Goal: Task Accomplishment & Management: Complete application form

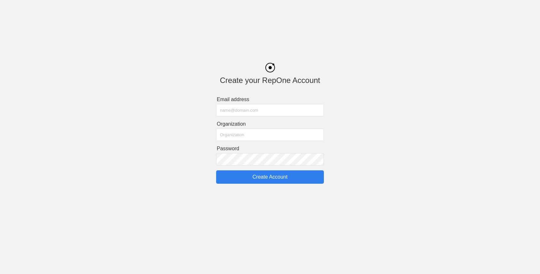
type input "oguz+11@getrepone.com"
click at [242, 178] on input "Create Account" at bounding box center [270, 177] width 108 height 13
type input "Create Account"
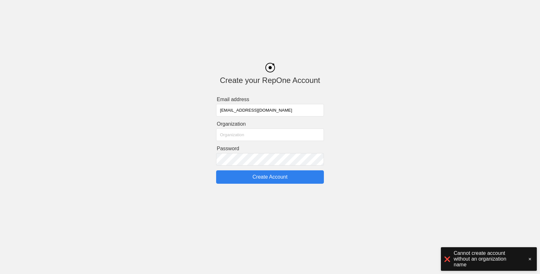
click at [239, 137] on input "text" at bounding box center [270, 135] width 108 height 12
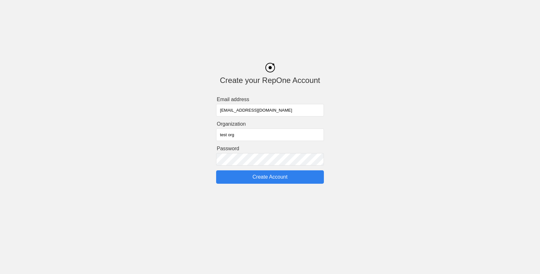
type input "test org"
click at [243, 177] on input "Create Account" at bounding box center [270, 177] width 108 height 13
type input "Create Account"
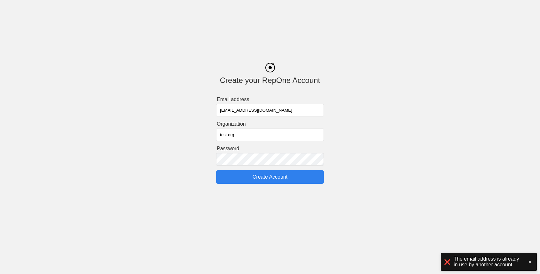
click at [235, 112] on input "oguz+11@getrepone.com" at bounding box center [270, 110] width 108 height 12
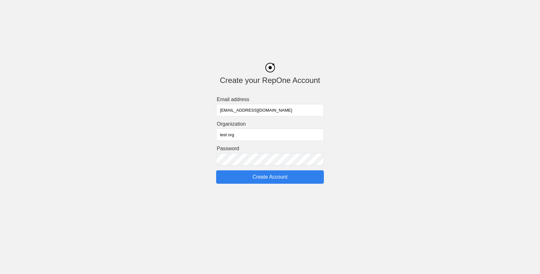
click at [247, 103] on form "Email address oguz+11@getrepone.com Organization test org Password Create Accou…" at bounding box center [270, 141] width 108 height 88
click at [381, 35] on body "Create your RepOne Account Email address oguz+11@getrepone.com Organization tes…" at bounding box center [270, 92] width 540 height 184
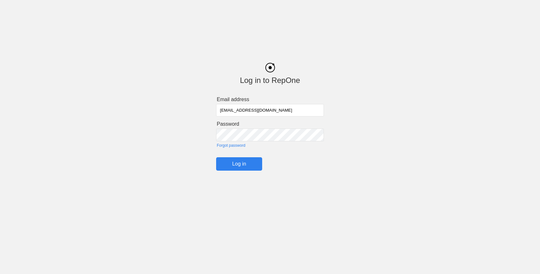
click at [269, 109] on input "oguz+11@getrepone.com" at bounding box center [270, 110] width 108 height 12
type input "[PERSON_NAME][EMAIL_ADDRESS][DOMAIN_NAME]"
click at [245, 163] on input "Log in" at bounding box center [239, 163] width 46 height 13
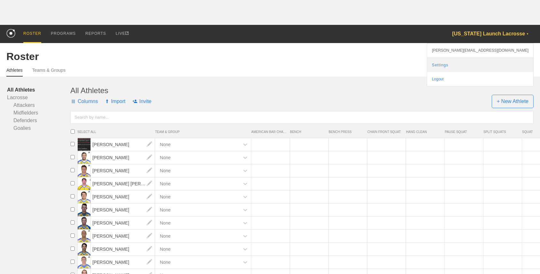
click at [495, 66] on link "Settings" at bounding box center [480, 65] width 106 height 14
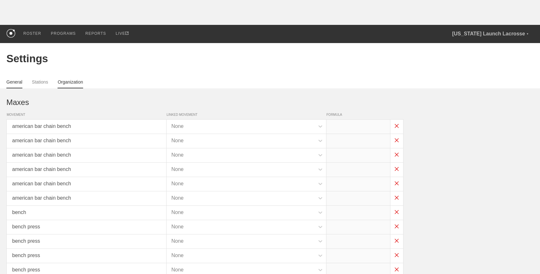
click at [81, 80] on link "Organization" at bounding box center [70, 84] width 25 height 9
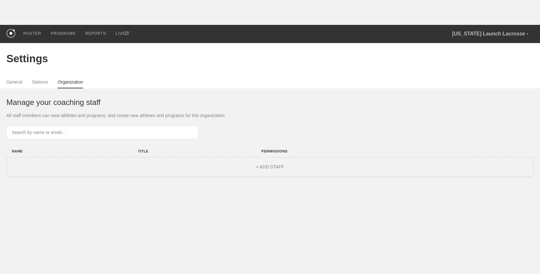
click at [125, 132] on input "text" at bounding box center [102, 132] width 192 height 13
click at [149, 93] on div "Manage your coaching staff All staff members can view athletes and programs, an…" at bounding box center [269, 133] width 527 height 89
click at [64, 34] on div "PROGRAMS" at bounding box center [63, 34] width 25 height 18
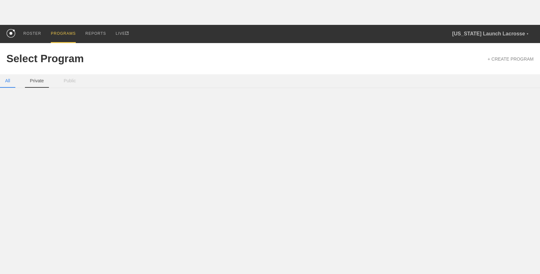
click at [36, 83] on button "Private" at bounding box center [37, 80] width 24 height 13
click at [67, 84] on button "Public" at bounding box center [69, 80] width 22 height 13
click at [14, 83] on button "All" at bounding box center [7, 80] width 15 height 13
click at [502, 59] on link "+ CREATE PROGRAM" at bounding box center [510, 59] width 46 height 5
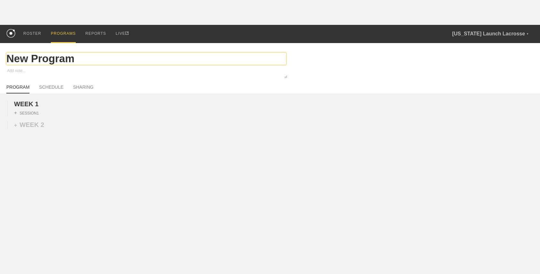
click at [33, 60] on input "New Program" at bounding box center [146, 59] width 280 height 12
type textarea "x"
type input "T"
type textarea "x"
type input "Te"
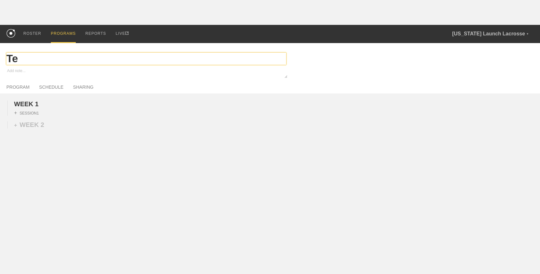
type textarea "x"
type input "Tes"
type textarea "x"
type input "Test"
type textarea "x"
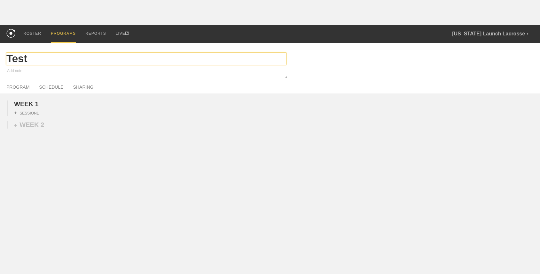
type input "Test"
type textarea "x"
type input "S"
type textarea "x"
type input "So"
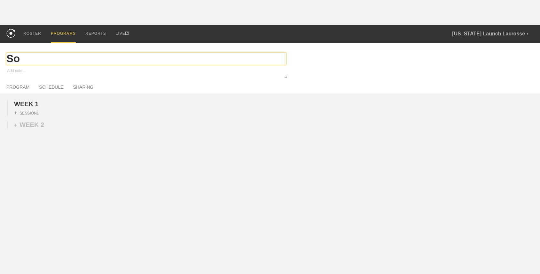
type textarea "x"
type input "Som"
type textarea "x"
type input "Some"
type textarea "x"
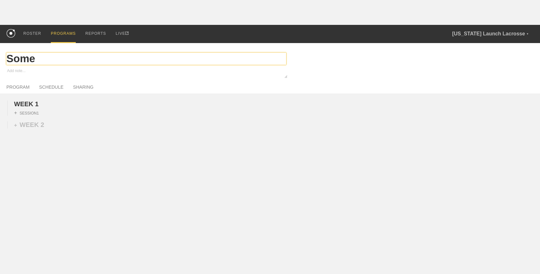
type input "Some"
type textarea "x"
type input "Some p"
type textarea "x"
type input "Some pro"
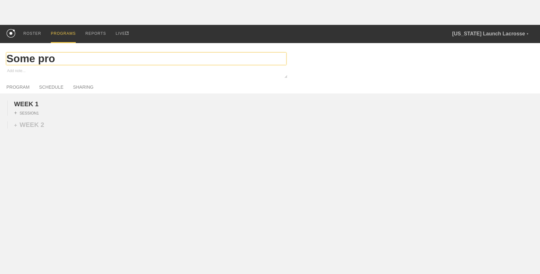
type textarea "x"
type input "Some prog"
type textarea "x"
type input "Some progr"
type textarea "x"
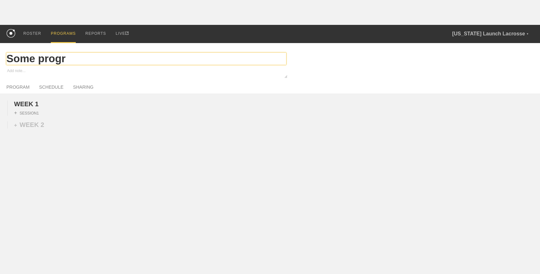
type input "Some progra"
type textarea "x"
type input "Some program"
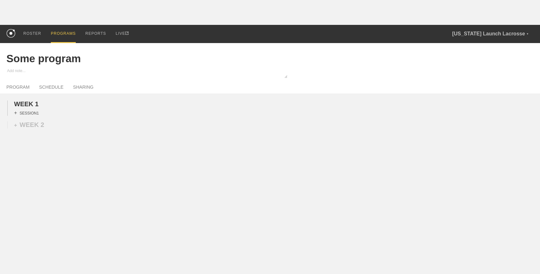
click at [32, 110] on div "+ SESSION 1" at bounding box center [26, 113] width 25 height 6
click at [38, 124] on div "+ BLOCK" at bounding box center [54, 125] width 81 height 10
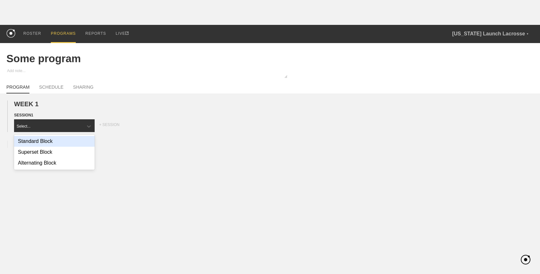
click at [48, 142] on div "Standard Block" at bounding box center [54, 141] width 81 height 11
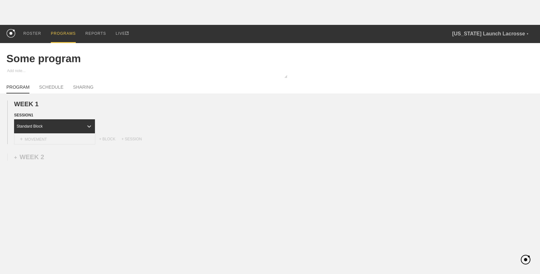
click at [50, 138] on div "+ MOVEMENT" at bounding box center [54, 139] width 81 height 11
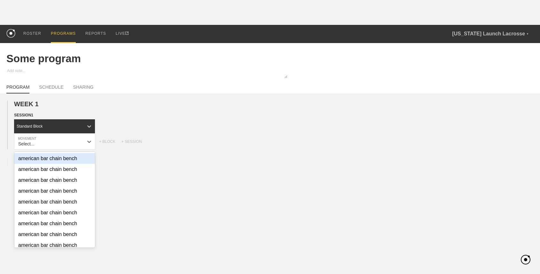
click at [51, 163] on div "american bar chain bench" at bounding box center [54, 158] width 81 height 11
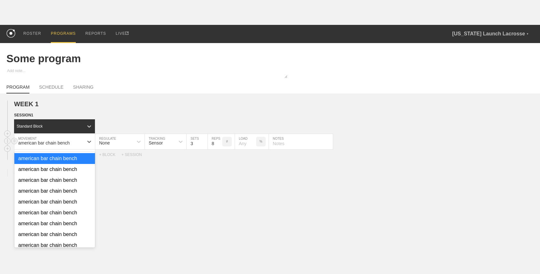
click at [52, 142] on div "american bar chain bench" at bounding box center [43, 143] width 51 height 5
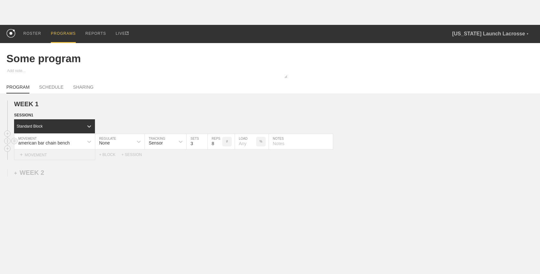
click at [83, 154] on div "+ MOVEMENT" at bounding box center [54, 155] width 81 height 11
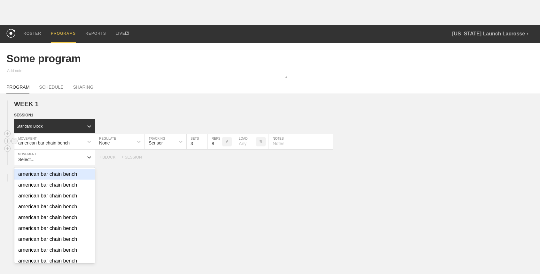
click at [73, 191] on div "american bar chain bench" at bounding box center [54, 196] width 81 height 11
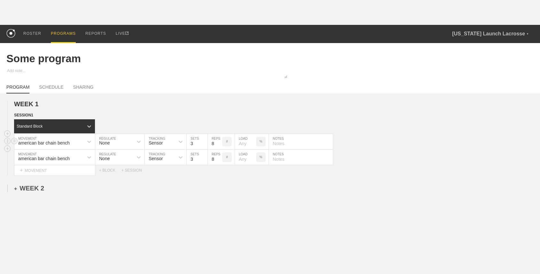
click at [43, 186] on div "+ WEEK 2" at bounding box center [29, 188] width 30 height 7
click at [40, 192] on div "+ SESSION 1" at bounding box center [270, 194] width 540 height 8
click at [38, 195] on div "+ SESSION 1" at bounding box center [26, 195] width 25 height 6
click at [38, 205] on div "+ BLOCK" at bounding box center [54, 207] width 81 height 10
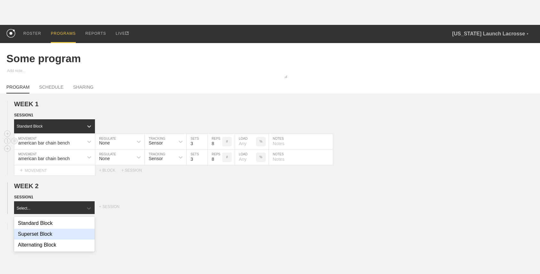
click at [47, 231] on div "Superset Block" at bounding box center [54, 234] width 81 height 11
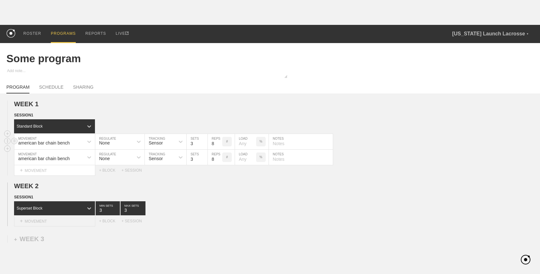
click at [52, 221] on div "+ MOVEMENT" at bounding box center [54, 221] width 81 height 11
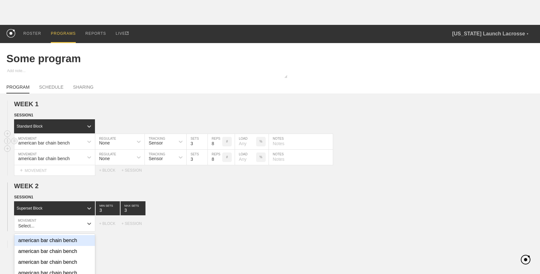
scroll to position [58, 0]
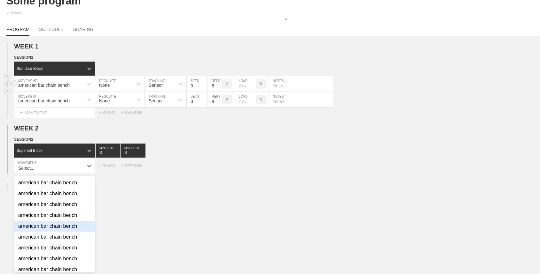
click at [52, 226] on div "american bar chain bench" at bounding box center [54, 226] width 81 height 11
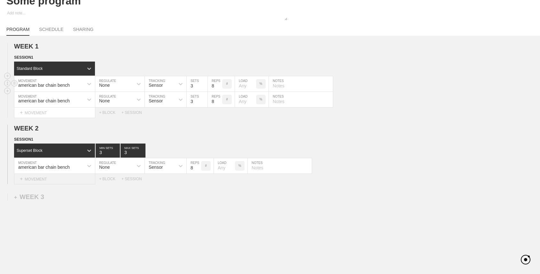
click at [57, 178] on div "+ MOVEMENT" at bounding box center [54, 179] width 81 height 11
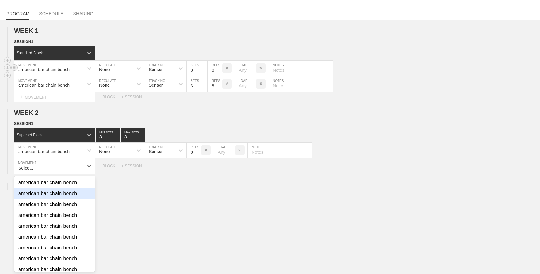
click at [57, 195] on div "american bar chain bench" at bounding box center [54, 194] width 81 height 11
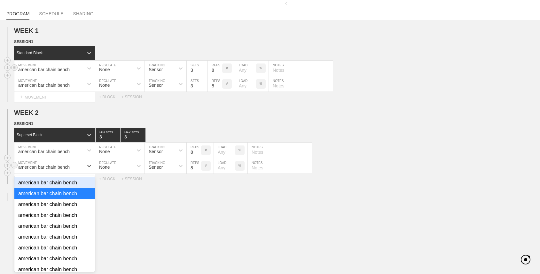
click at [64, 163] on div "american bar chain bench" at bounding box center [48, 166] width 69 height 11
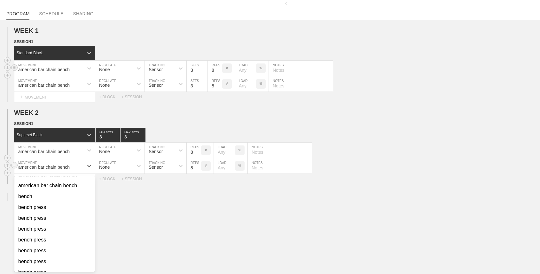
scroll to position [146, 0]
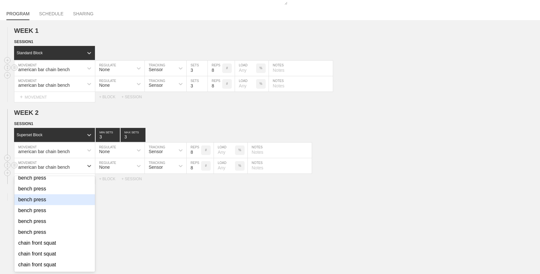
click at [60, 209] on div "bench press" at bounding box center [54, 210] width 81 height 11
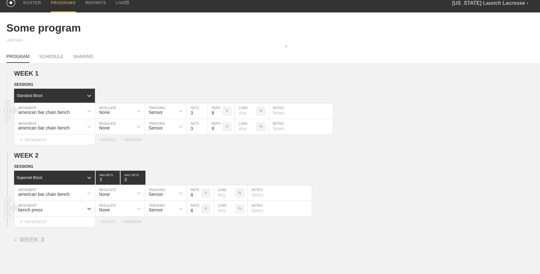
scroll to position [24, 0]
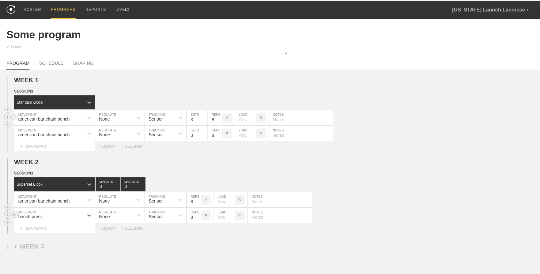
click at [103, 74] on div "WEEK 1 DUPLICATE DELETE SESSION 1 Standard Block DUPLICATE INSERT MOVEMENT AFTE…" at bounding box center [270, 208] width 540 height 277
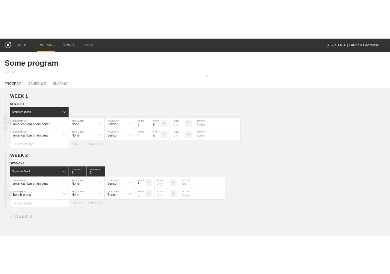
scroll to position [0, 0]
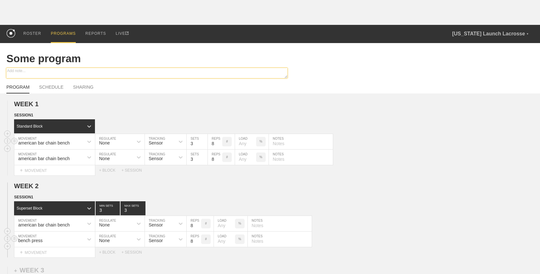
click at [49, 70] on textarea at bounding box center [146, 73] width 281 height 10
type textarea "d"
type textarea "x"
type textarea "dsf"
type textarea "x"
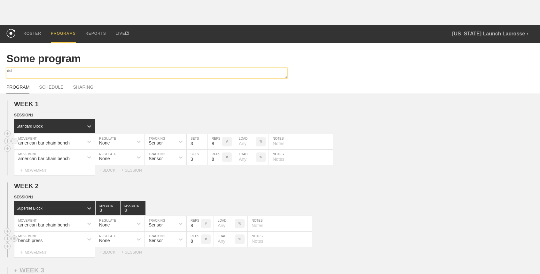
type textarea "dsfs"
type textarea "x"
type textarea "dsfsf"
type textarea "x"
type textarea "dsfsfs"
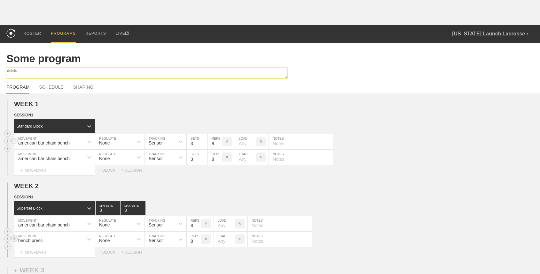
type textarea "x"
type textarea "dsfsfsf"
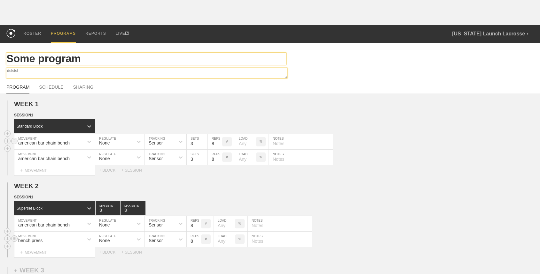
type textarea "x"
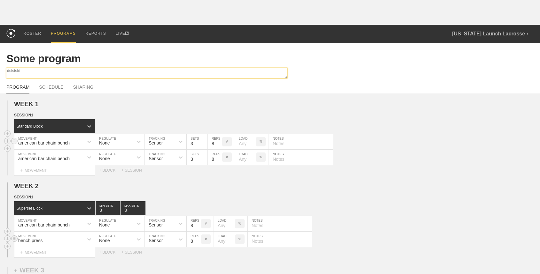
type textarea "dsfsfsfd"
click at [97, 48] on div "Some program" at bounding box center [269, 58] width 527 height 31
click at [67, 33] on div "PROGRAMS" at bounding box center [63, 34] width 25 height 18
click at [295, 42] on div "ROSTER PROGRAMS REPORTS LIVE Florida Launch Lacrosse ▼ john@getrepone.com Setti…" at bounding box center [269, 34] width 527 height 18
click at [66, 28] on div "PROGRAMS" at bounding box center [63, 34] width 25 height 18
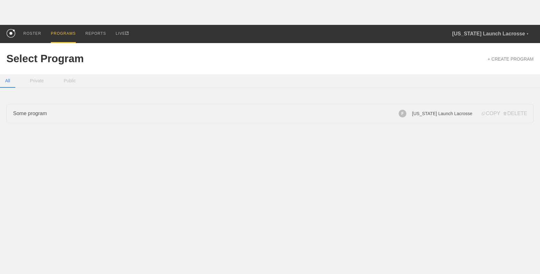
click at [144, 116] on link "Some program" at bounding box center [269, 113] width 527 height 19
type textarea "x"
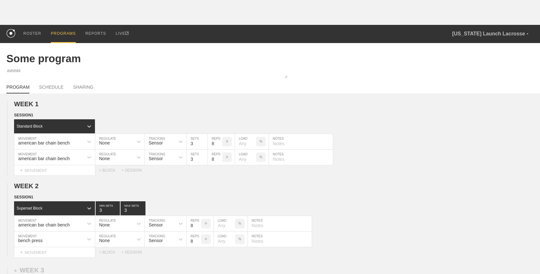
click at [66, 34] on div "PROGRAMS" at bounding box center [63, 34] width 25 height 18
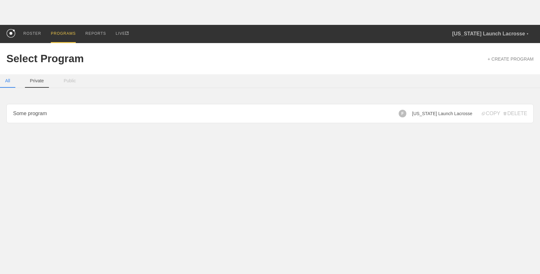
click at [42, 78] on button "Private" at bounding box center [37, 80] width 24 height 13
click at [73, 82] on button "Public" at bounding box center [69, 80] width 22 height 13
click at [38, 82] on button "Private" at bounding box center [37, 80] width 24 height 13
click at [13, 79] on button "All" at bounding box center [7, 80] width 15 height 13
click at [72, 81] on button "Public" at bounding box center [69, 80] width 22 height 13
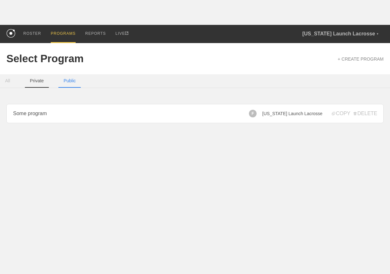
click at [37, 81] on button "Private" at bounding box center [37, 80] width 24 height 13
click at [11, 81] on button "All" at bounding box center [7, 80] width 15 height 13
click at [73, 81] on button "Public" at bounding box center [69, 80] width 22 height 13
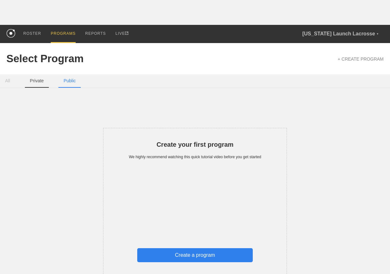
click at [35, 81] on button "Private" at bounding box center [37, 80] width 24 height 13
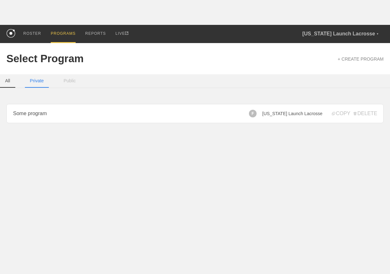
click at [12, 82] on button "All" at bounding box center [7, 80] width 15 height 13
click at [73, 80] on button "Public" at bounding box center [69, 80] width 22 height 13
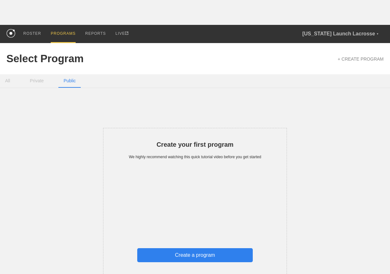
click at [301, 100] on div "Create your first program We highly recommend watching this quick tutorial vide…" at bounding box center [195, 191] width 378 height 192
click at [328, 123] on div "Create your first program We highly recommend watching this quick tutorial vide…" at bounding box center [195, 191] width 378 height 192
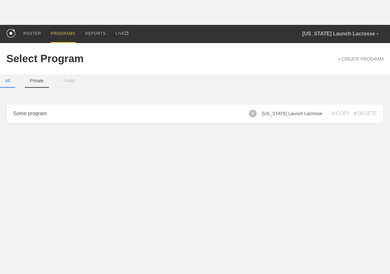
click at [39, 81] on button "Private" at bounding box center [37, 80] width 24 height 13
click at [67, 79] on button "Public" at bounding box center [69, 80] width 22 height 13
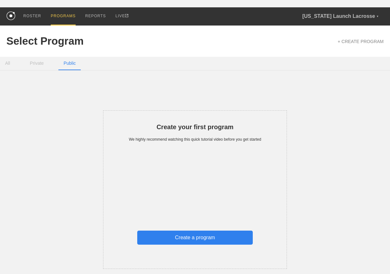
scroll to position [16, 0]
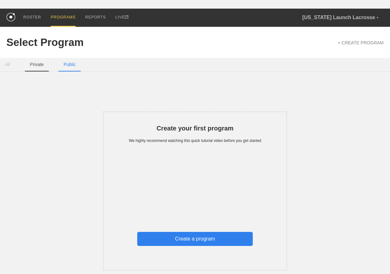
click at [35, 66] on button "Private" at bounding box center [37, 64] width 24 height 13
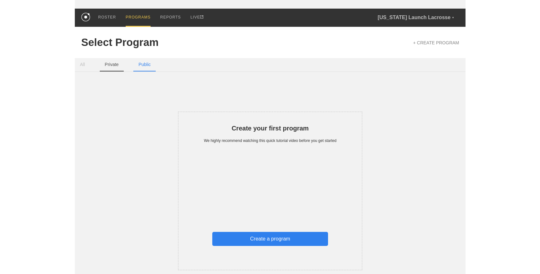
scroll to position [0, 0]
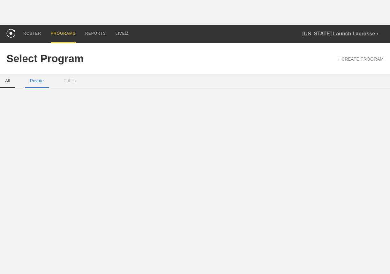
click at [12, 82] on button "All" at bounding box center [7, 80] width 15 height 13
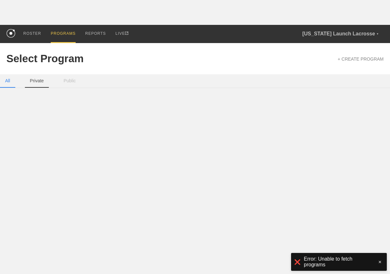
click at [27, 82] on button "Private" at bounding box center [37, 80] width 24 height 13
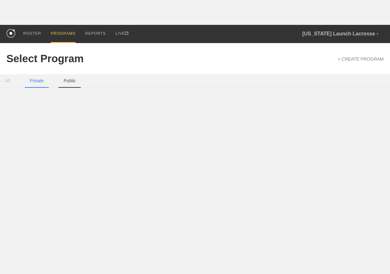
click at [67, 81] on button "Public" at bounding box center [69, 80] width 22 height 13
click at [7, 79] on button "All" at bounding box center [7, 80] width 15 height 13
click at [38, 82] on button "Private" at bounding box center [37, 80] width 24 height 13
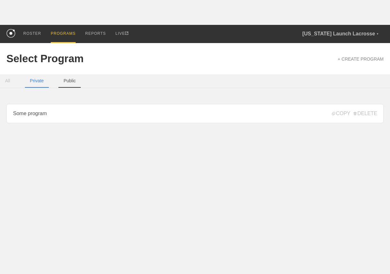
click at [64, 81] on button "Public" at bounding box center [69, 80] width 22 height 13
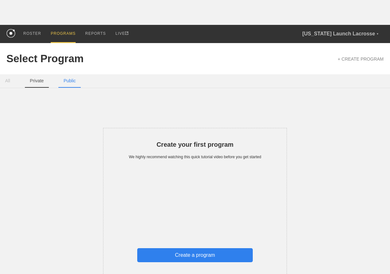
click at [40, 81] on button "Private" at bounding box center [37, 80] width 24 height 13
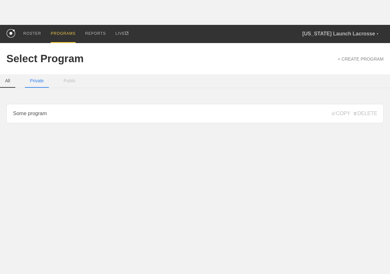
click at [13, 83] on button "All" at bounding box center [7, 80] width 15 height 13
click at [34, 83] on button "Private" at bounding box center [37, 80] width 24 height 13
click at [72, 80] on button "Public" at bounding box center [69, 80] width 22 height 13
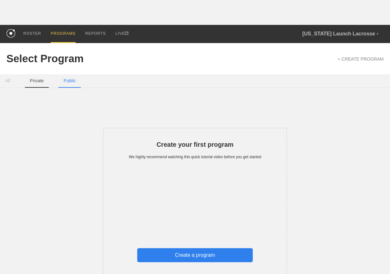
click at [37, 83] on button "Private" at bounding box center [37, 80] width 24 height 13
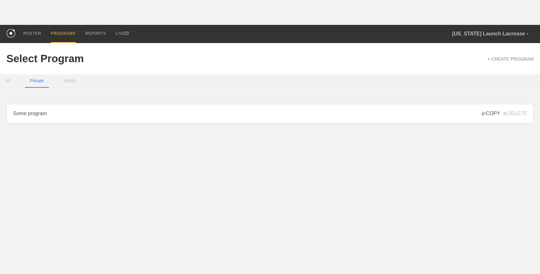
click at [390, 115] on rect at bounding box center [483, 114] width 2 height 2
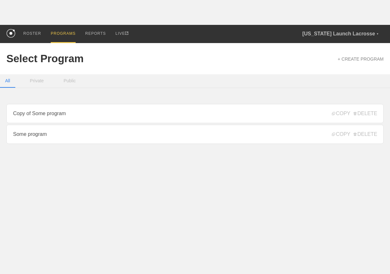
click at [163, 169] on html "ROSTER PROGRAMS REPORTS LIVE Florida Launch Lacrosse ▼ john@getrepone.com Setti…" at bounding box center [195, 88] width 390 height 176
click at [35, 79] on button "Private" at bounding box center [37, 80] width 24 height 13
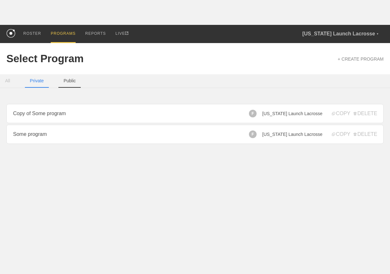
click at [67, 78] on button "Public" at bounding box center [69, 80] width 22 height 13
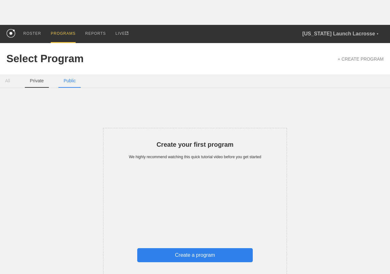
click at [39, 83] on button "Private" at bounding box center [37, 80] width 24 height 13
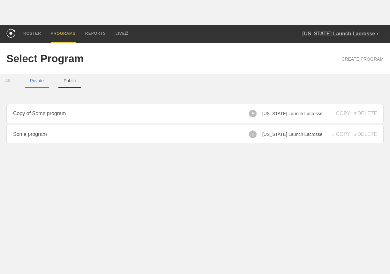
click at [69, 78] on button "Public" at bounding box center [69, 80] width 22 height 13
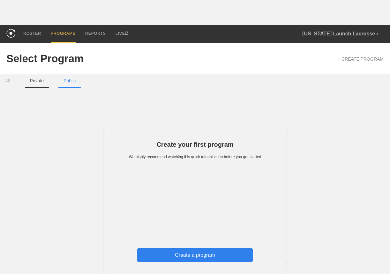
click at [41, 80] on button "Private" at bounding box center [37, 80] width 24 height 13
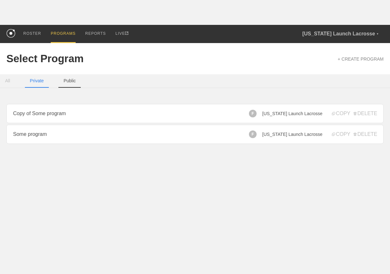
click at [72, 80] on button "Public" at bounding box center [69, 80] width 22 height 13
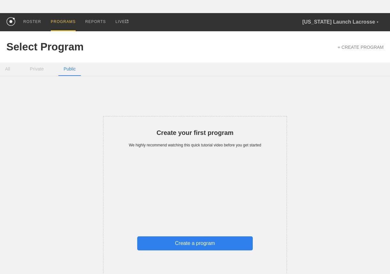
scroll to position [15, 0]
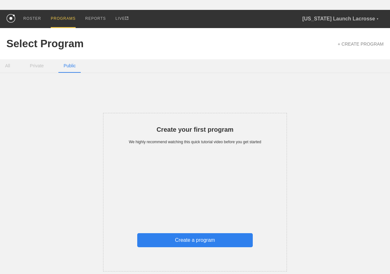
click at [236, 128] on h2 "Create your first program" at bounding box center [195, 129] width 133 height 7
copy h2 "Create your first program"
click at [230, 95] on div "Create your first program We highly recommend watching this quick tutorial vide…" at bounding box center [195, 176] width 378 height 192
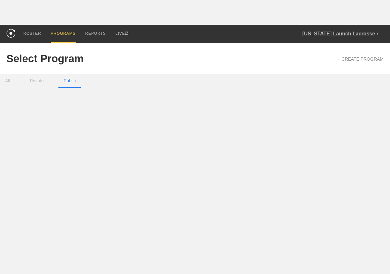
scroll to position [0, 0]
click at [42, 80] on button "Private" at bounding box center [37, 80] width 24 height 13
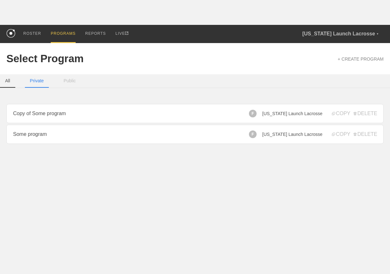
click at [7, 83] on button "All" at bounding box center [7, 80] width 15 height 13
click at [68, 83] on button "Public" at bounding box center [69, 80] width 22 height 13
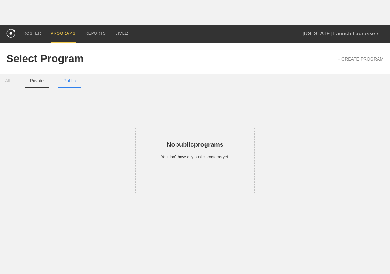
click at [43, 81] on button "Private" at bounding box center [37, 80] width 24 height 13
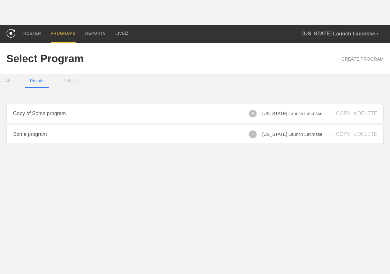
click at [16, 81] on div "All Private Public" at bounding box center [195, 81] width 390 height 14
click at [10, 81] on button "All" at bounding box center [7, 80] width 15 height 13
click at [72, 84] on button "Public" at bounding box center [69, 80] width 22 height 13
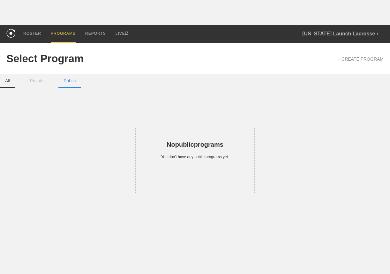
click at [10, 82] on button "All" at bounding box center [7, 80] width 15 height 13
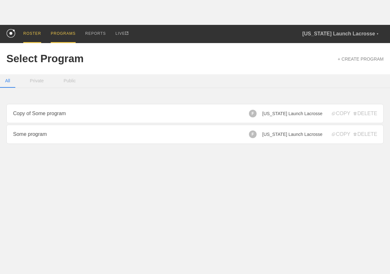
click at [38, 33] on div "ROSTER" at bounding box center [32, 34] width 18 height 18
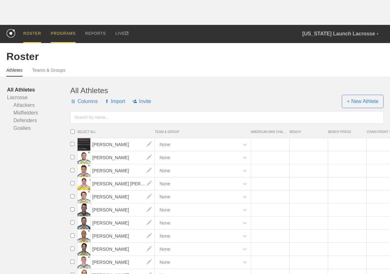
click at [60, 33] on div "PROGRAMS" at bounding box center [63, 34] width 25 height 18
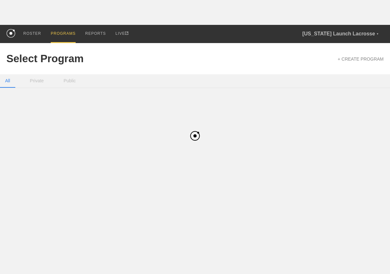
click at [80, 35] on link "PROGRAMS" at bounding box center [63, 34] width 35 height 18
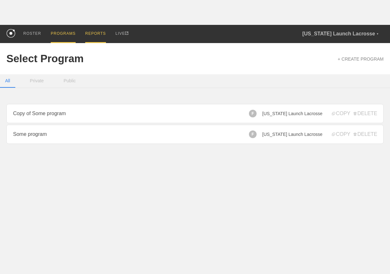
click at [88, 35] on div "REPORTS" at bounding box center [95, 34] width 21 height 18
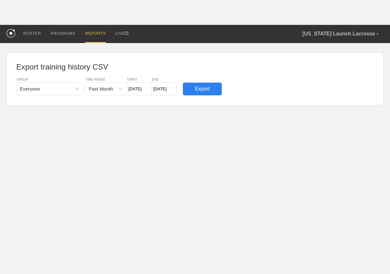
click at [114, 36] on link "LIVE" at bounding box center [122, 33] width 22 height 17
click at [68, 34] on div "PROGRAMS" at bounding box center [63, 34] width 25 height 18
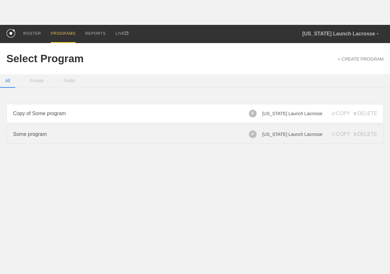
click at [68, 130] on link "Some program" at bounding box center [195, 134] width 378 height 19
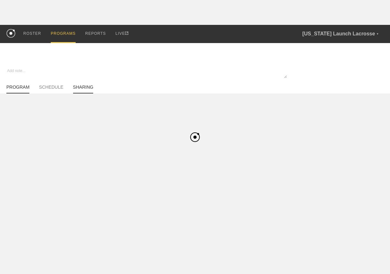
type textarea "x"
type input "Some program"
type textarea "dsfsfsfd"
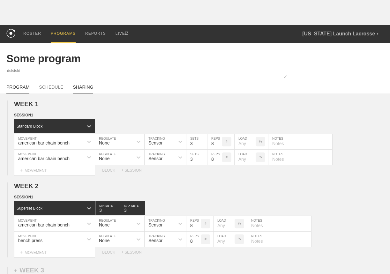
click at [86, 86] on link "SHARING" at bounding box center [83, 89] width 20 height 9
type textarea "x"
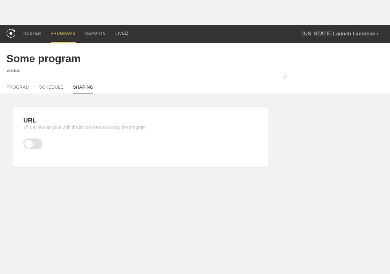
click at [35, 142] on span at bounding box center [32, 144] width 19 height 11
click at [25, 143] on input "checkbox" at bounding box center [25, 143] width 0 height 0
click at [67, 31] on div "PROGRAMS" at bounding box center [63, 34] width 25 height 18
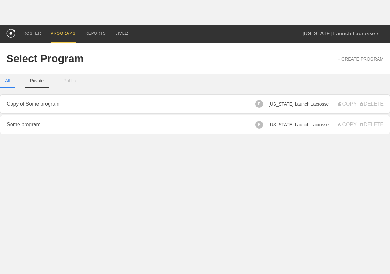
click at [36, 83] on button "Private" at bounding box center [37, 80] width 24 height 13
click at [35, 33] on div "ROSTER" at bounding box center [32, 34] width 18 height 18
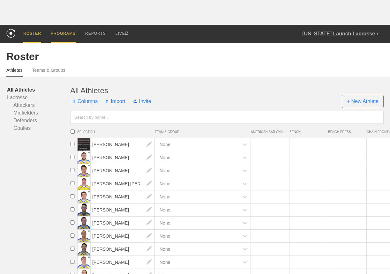
click at [52, 37] on div "PROGRAMS" at bounding box center [63, 34] width 25 height 18
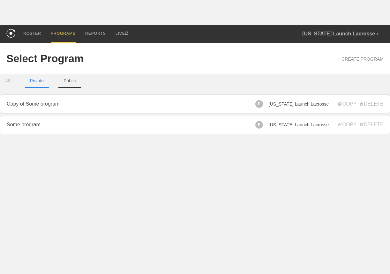
click at [63, 81] on button "Public" at bounding box center [69, 80] width 22 height 13
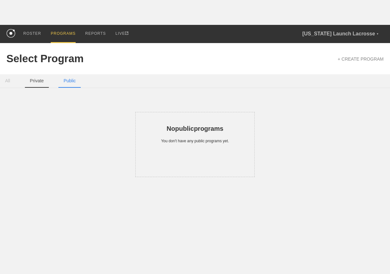
click at [40, 80] on button "Private" at bounding box center [37, 80] width 24 height 13
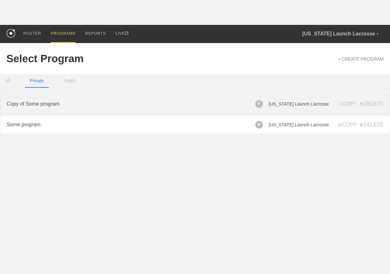
click at [175, 103] on link "Copy of Some program" at bounding box center [195, 104] width 390 height 19
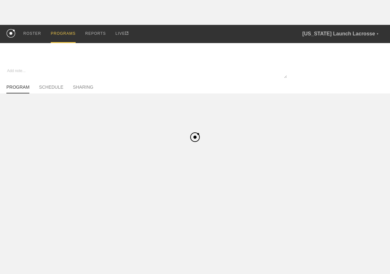
type textarea "x"
type input "Copy of Some program"
type textarea "dsfsfsfd"
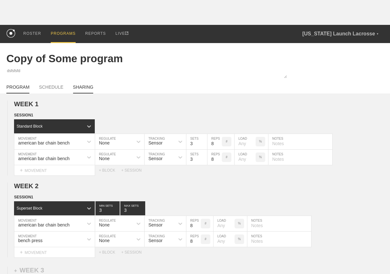
click at [81, 85] on link "SHARING" at bounding box center [83, 89] width 20 height 9
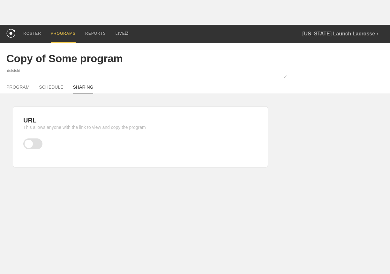
click at [33, 140] on span at bounding box center [32, 144] width 19 height 11
click at [25, 143] on input "checkbox" at bounding box center [25, 143] width 0 height 0
click at [35, 143] on span at bounding box center [32, 144] width 19 height 11
click at [25, 143] on input "checkbox" at bounding box center [25, 143] width 0 height 0
click at [54, 35] on div "PROGRAMS" at bounding box center [63, 34] width 25 height 18
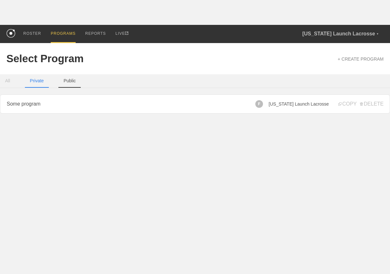
click at [68, 76] on button "Public" at bounding box center [69, 80] width 22 height 13
click at [37, 82] on button "Private" at bounding box center [37, 80] width 24 height 13
click at [60, 78] on button "Public" at bounding box center [64, 80] width 22 height 13
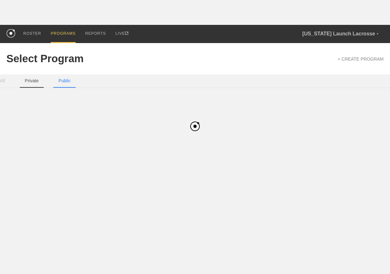
click at [33, 81] on button "Private" at bounding box center [32, 80] width 24 height 13
click at [73, 106] on link "Some program" at bounding box center [195, 104] width 390 height 19
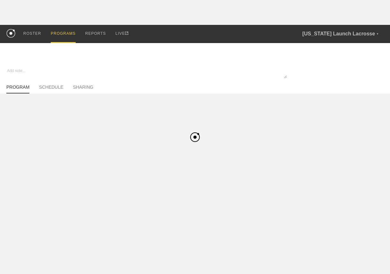
type textarea "x"
type input "Some program"
type textarea "dsfsfsfd"
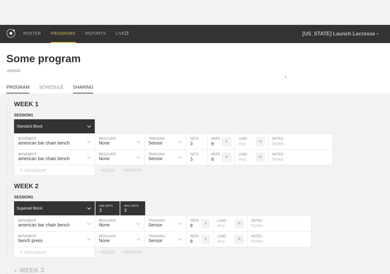
click at [85, 88] on link "SHARING" at bounding box center [83, 89] width 20 height 9
type textarea "x"
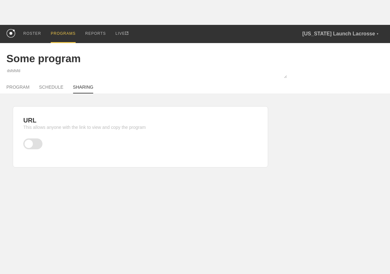
click at [62, 34] on div "PROGRAMS" at bounding box center [63, 34] width 25 height 18
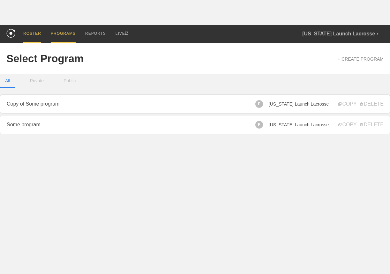
click at [32, 30] on div "ROSTER" at bounding box center [32, 34] width 18 height 18
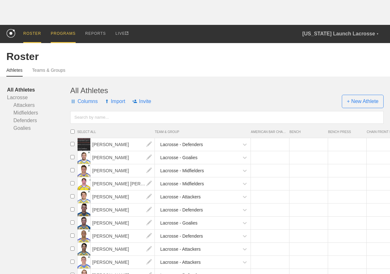
click at [63, 31] on div "PROGRAMS" at bounding box center [63, 34] width 25 height 18
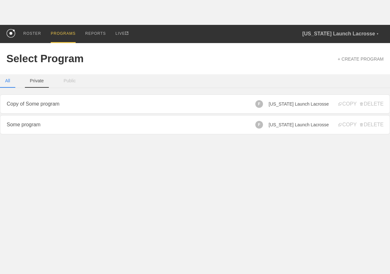
click at [41, 80] on button "Private" at bounding box center [37, 80] width 24 height 13
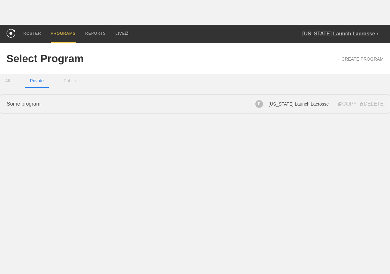
click at [46, 102] on link "Some program" at bounding box center [195, 104] width 390 height 19
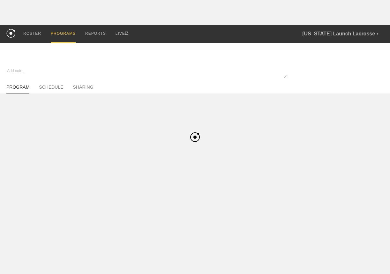
type textarea "x"
type input "Some program"
type textarea "dsfsfsfd"
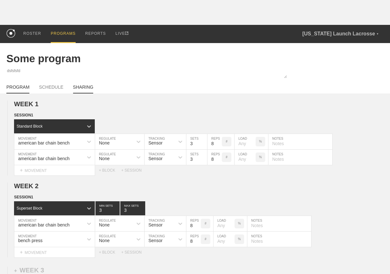
click at [87, 90] on link "SHARING" at bounding box center [83, 89] width 20 height 9
type textarea "x"
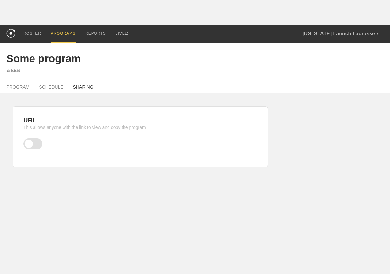
click at [35, 139] on span at bounding box center [32, 144] width 19 height 11
click at [25, 143] on input "checkbox" at bounding box center [25, 143] width 0 height 0
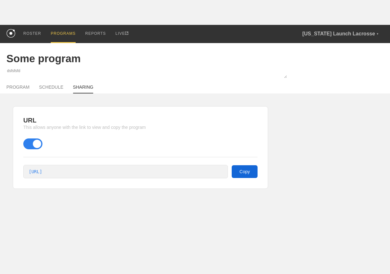
click at [241, 176] on button "Copy" at bounding box center [245, 172] width 26 height 13
click at [53, 30] on div "PROGRAMS" at bounding box center [63, 34] width 25 height 18
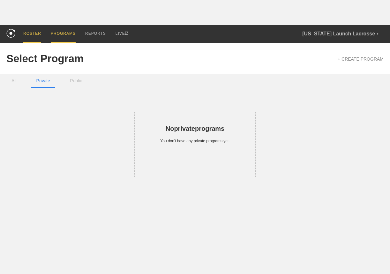
click at [33, 38] on div "ROSTER" at bounding box center [32, 34] width 18 height 18
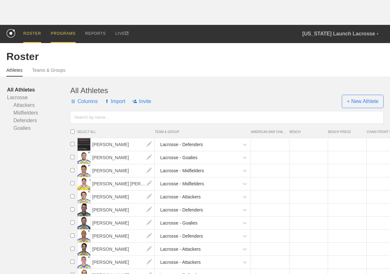
click at [61, 33] on div "PROGRAMS" at bounding box center [63, 34] width 25 height 18
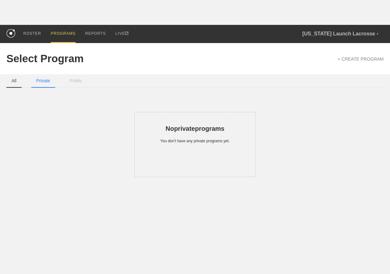
click at [15, 79] on button "All" at bounding box center [13, 80] width 15 height 13
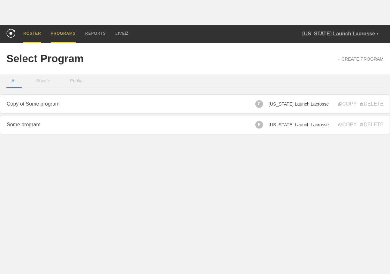
click at [32, 32] on div "ROSTER" at bounding box center [32, 34] width 18 height 18
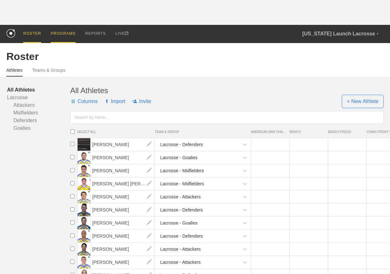
click at [56, 33] on div "PROGRAMS" at bounding box center [63, 34] width 25 height 18
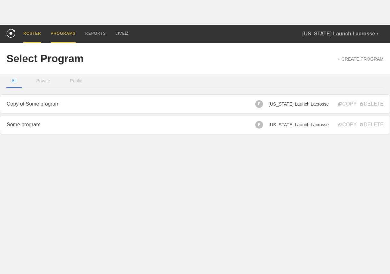
click at [33, 30] on div "ROSTER" at bounding box center [32, 34] width 18 height 18
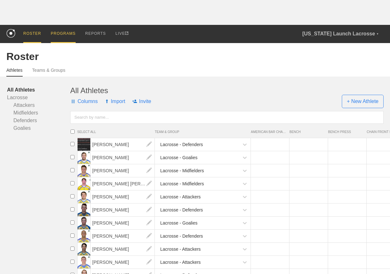
click at [60, 32] on div "PROGRAMS" at bounding box center [63, 34] width 25 height 18
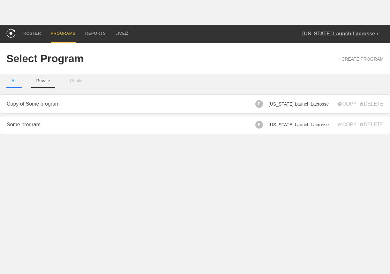
click at [50, 81] on button "Private" at bounding box center [43, 80] width 24 height 13
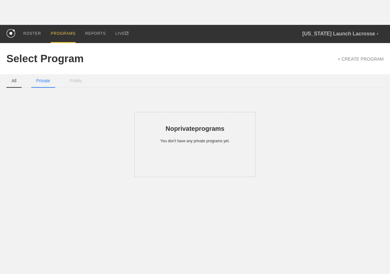
click at [15, 82] on button "All" at bounding box center [13, 80] width 15 height 13
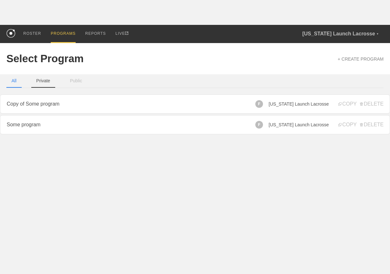
click at [46, 81] on button "Private" at bounding box center [43, 80] width 24 height 13
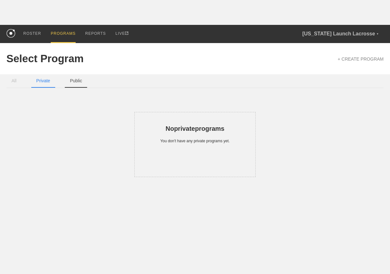
click at [72, 79] on button "Public" at bounding box center [76, 80] width 22 height 13
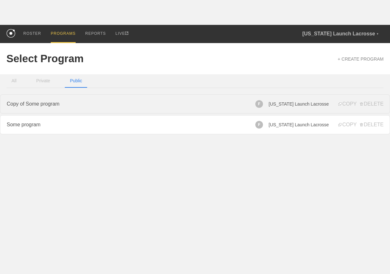
click at [68, 103] on link "Copy of Some program" at bounding box center [195, 104] width 390 height 19
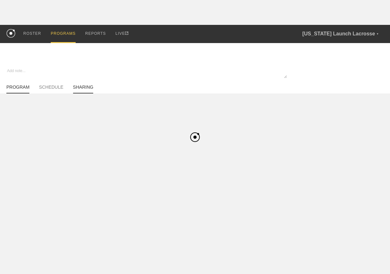
click at [82, 88] on link "SHARING" at bounding box center [83, 89] width 20 height 9
type textarea "x"
type input "Copy of Some program"
type textarea "dsfsfsfd"
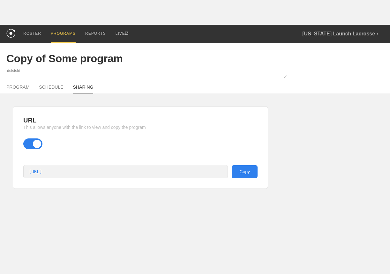
click at [25, 146] on span at bounding box center [32, 144] width 19 height 11
click at [25, 143] on input "checkbox" at bounding box center [25, 143] width 0 height 0
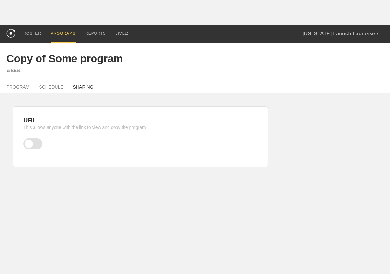
click at [31, 148] on span at bounding box center [32, 144] width 19 height 11
click at [25, 143] on input "checkbox" at bounding box center [25, 143] width 0 height 0
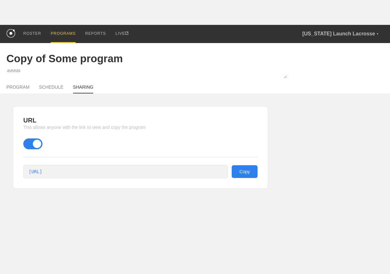
type textarea "x"
click at [240, 169] on button "Copy" at bounding box center [245, 172] width 26 height 13
click at [17, 89] on link "PROGRAM" at bounding box center [17, 89] width 23 height 9
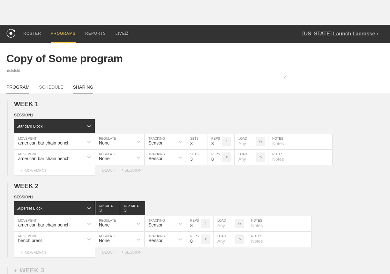
click at [86, 86] on link "SHARING" at bounding box center [83, 89] width 20 height 9
type textarea "x"
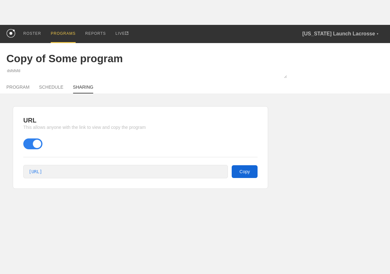
click at [240, 172] on button "Copy" at bounding box center [245, 172] width 26 height 13
click at [66, 37] on div "PROGRAMS" at bounding box center [63, 34] width 25 height 18
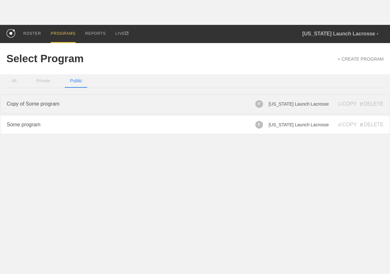
click at [51, 107] on link "Copy of Some program" at bounding box center [195, 104] width 390 height 19
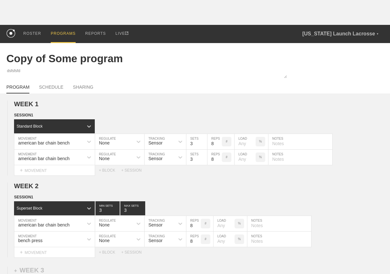
click at [66, 34] on div "PROGRAMS" at bounding box center [63, 34] width 25 height 18
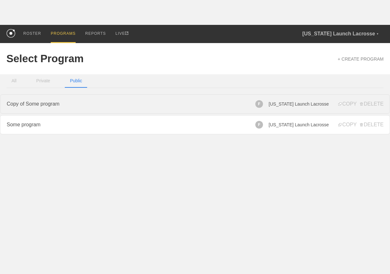
click at [37, 104] on link "Copy of Some program" at bounding box center [195, 104] width 390 height 19
type textarea "x"
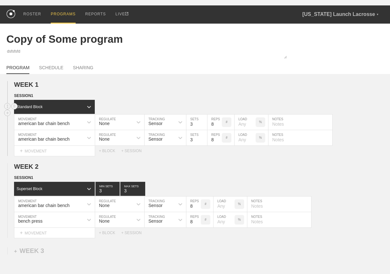
scroll to position [23, 0]
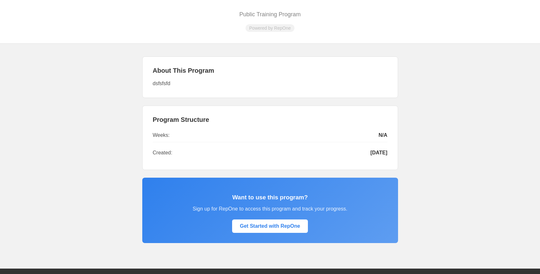
scroll to position [94, 0]
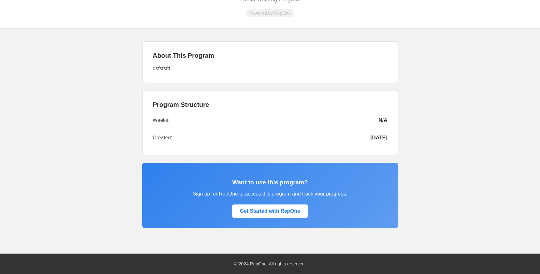
click at [141, 58] on main "About This Program dsfsfsfd Program Structure Week s: N/A Created: [DATE] Want …" at bounding box center [270, 135] width 268 height 212
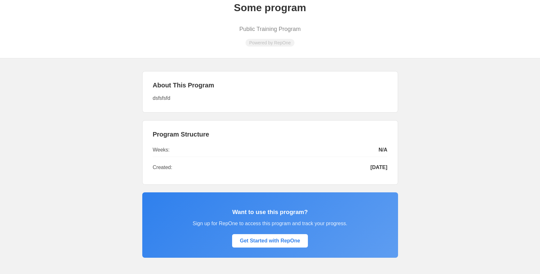
scroll to position [69, 0]
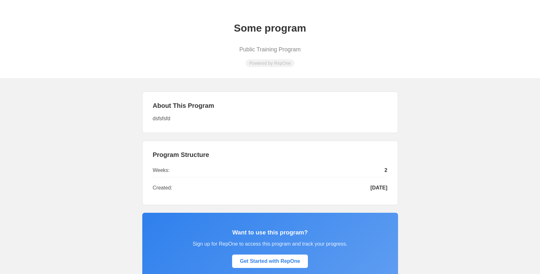
scroll to position [79, 0]
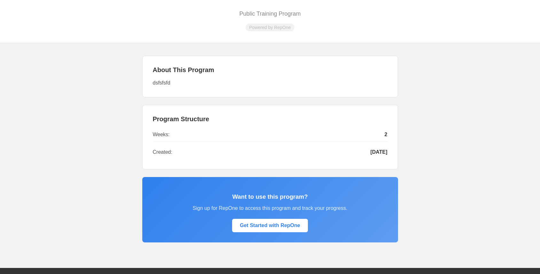
click at [135, 130] on div "Some program Public Training Program Powered by RepOne About This Program dsfsf…" at bounding box center [270, 126] width 540 height 325
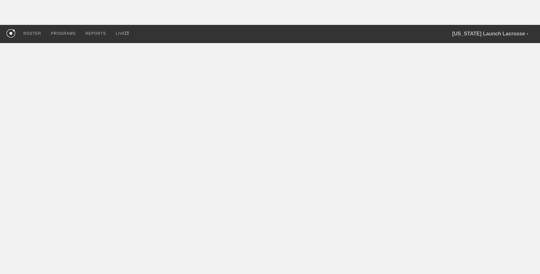
scroll to position [0, 0]
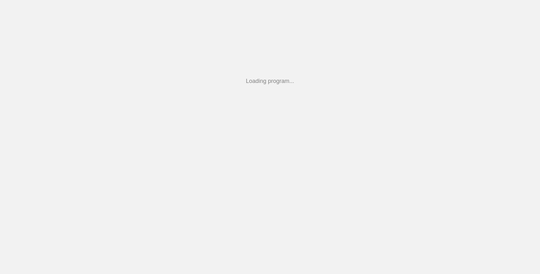
scroll to position [57, 0]
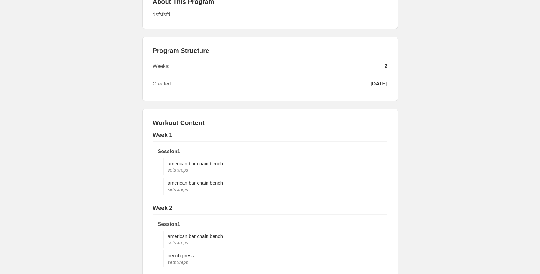
scroll to position [150, 0]
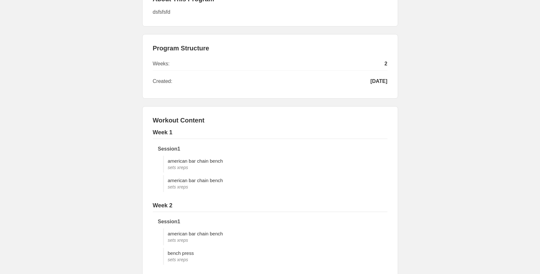
click at [188, 120] on h2 "Workout Content" at bounding box center [270, 120] width 235 height 7
copy h2 "Workout Content"
click at [143, 144] on div "Workout Content Week 1 Session 1 american bar chain bench sets x reps american …" at bounding box center [270, 196] width 256 height 180
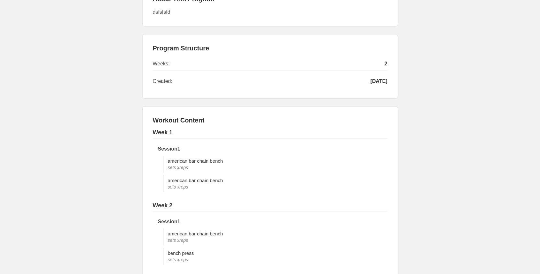
click at [170, 168] on span "sets x reps" at bounding box center [278, 167] width 220 height 5
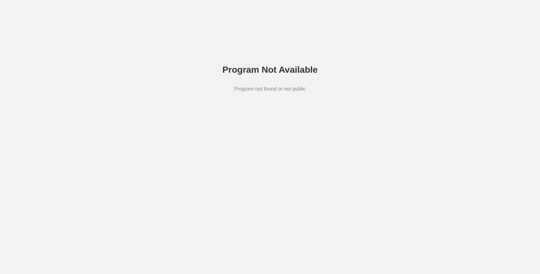
scroll to position [43, 0]
click at [201, 110] on div "Program Not Available Program not found or not public" at bounding box center [270, 81] width 540 height 163
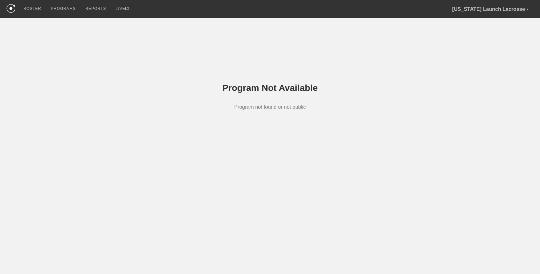
scroll to position [43, 0]
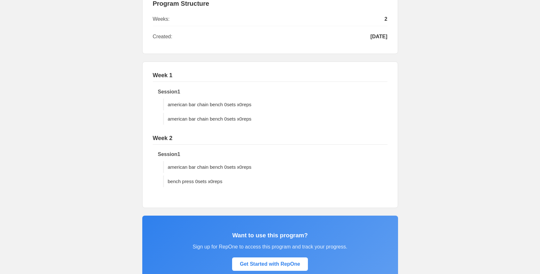
scroll to position [188, 0]
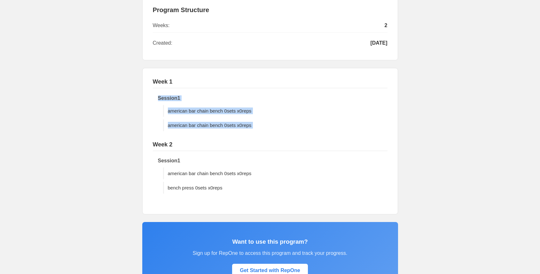
drag, startPoint x: 158, startPoint y: 96, endPoint x: 258, endPoint y: 131, distance: 105.8
click at [258, 131] on div "Week 1 Session 1 american bar chain bench 0 sets x 0 reps american bar chain be…" at bounding box center [270, 141] width 256 height 147
copy div "Session 1 american bar chain bench 0 sets x 0 reps american bar chain bench 0 s…"
click at [129, 137] on div "Copy of Some program Public Training Program Powered by RepOne About This Progr…" at bounding box center [270, 94] width 540 height 479
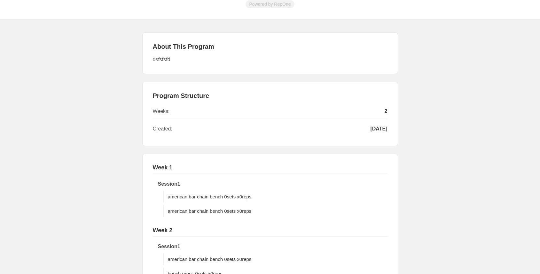
scroll to position [97, 0]
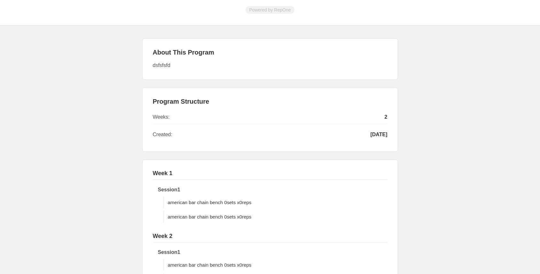
click at [168, 103] on h2 "Program Structure" at bounding box center [270, 101] width 235 height 7
copy h2 "Program Structure"
click at [126, 131] on div "Copy of Some program Public Training Program Powered by RepOne About This Progr…" at bounding box center [270, 186] width 540 height 479
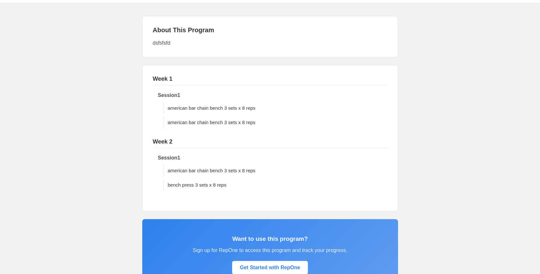
scroll to position [118, 0]
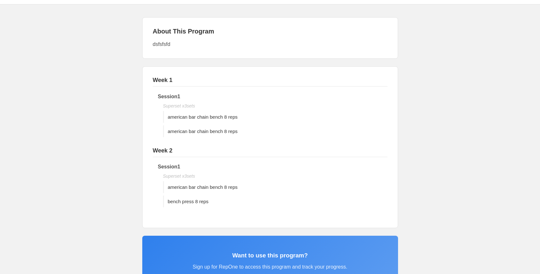
scroll to position [118, 0]
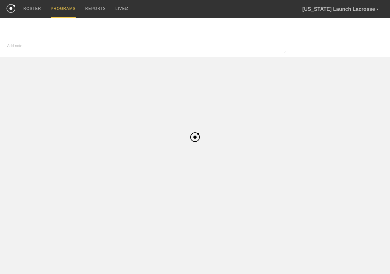
type input "Copy of Some program"
type textarea "x"
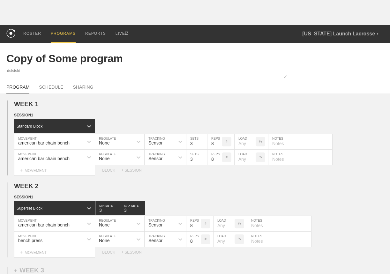
scroll to position [23, 0]
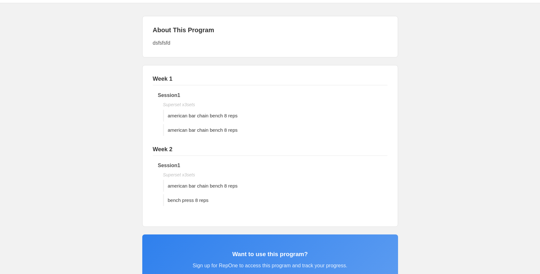
scroll to position [191, 0]
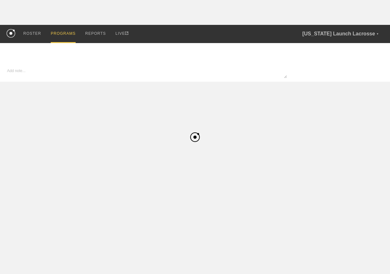
type input "Copy of Some program"
type textarea "x"
type input "Copy of Some program"
type textarea "x"
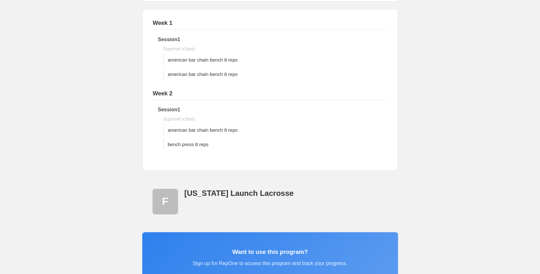
scroll to position [184, 0]
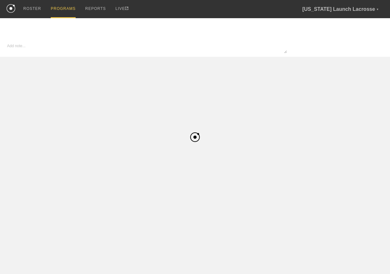
type input "Copy of Some program"
type textarea "x"
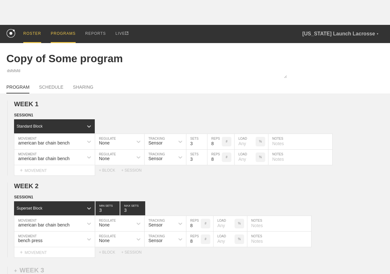
click at [28, 35] on div "ROSTER" at bounding box center [32, 34] width 18 height 18
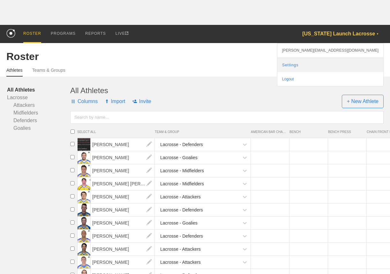
click at [348, 66] on link "Settings" at bounding box center [331, 65] width 106 height 14
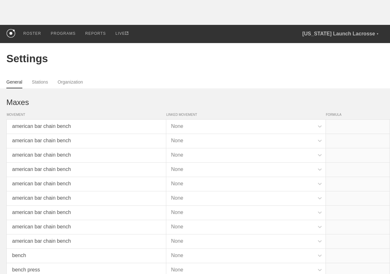
click at [73, 78] on div "General Stations Organization" at bounding box center [195, 81] width 378 height 14
click at [73, 81] on link "Organization" at bounding box center [70, 84] width 25 height 9
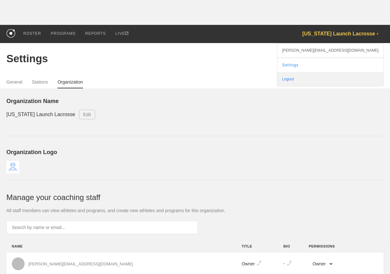
click at [353, 77] on div "Logout" at bounding box center [331, 79] width 106 height 14
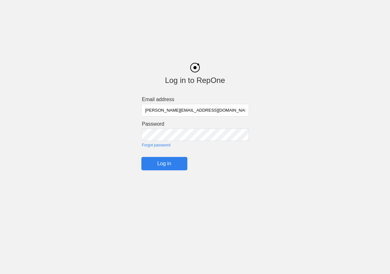
click at [189, 111] on input "[PERSON_NAME][EMAIL_ADDRESS][DOMAIN_NAME]" at bounding box center [196, 110] width 108 height 12
type input "oguz@getrepone.com"
click at [173, 166] on input "Log in" at bounding box center [165, 163] width 46 height 13
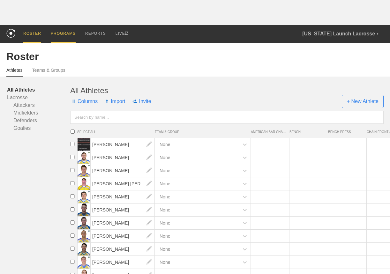
click at [73, 31] on div "PROGRAMS" at bounding box center [63, 34] width 25 height 18
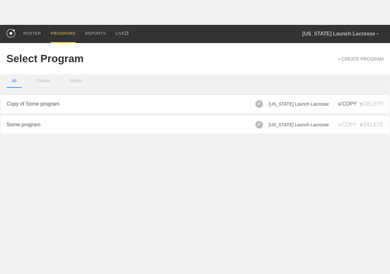
click at [343, 105] on span "COPY" at bounding box center [348, 104] width 18 height 6
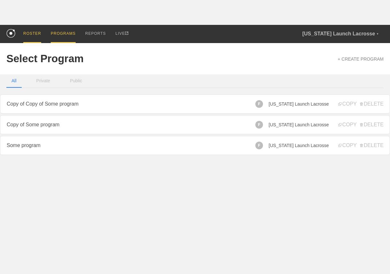
click at [36, 40] on div "ROSTER" at bounding box center [32, 34] width 18 height 18
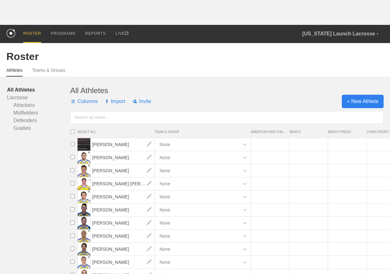
click at [351, 101] on span "+ New Athlete" at bounding box center [363, 101] width 42 height 13
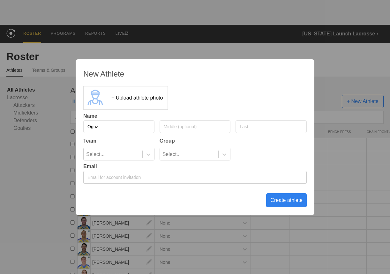
type input "Oguz"
type input "Athlete"
type input "Yildiz"
click at [209, 178] on input "email" at bounding box center [195, 177] width 224 height 13
type input "[EMAIL_ADDRESS][DOMAIN_NAME]"
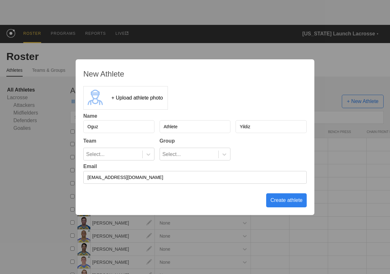
click at [277, 204] on div "Create athlete" at bounding box center [286, 201] width 41 height 14
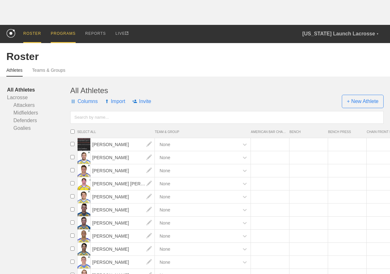
click at [65, 33] on div "PROGRAMS" at bounding box center [63, 34] width 25 height 18
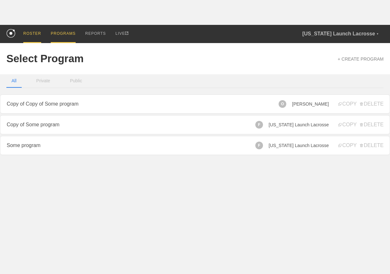
click at [34, 32] on div "ROSTER" at bounding box center [32, 34] width 18 height 18
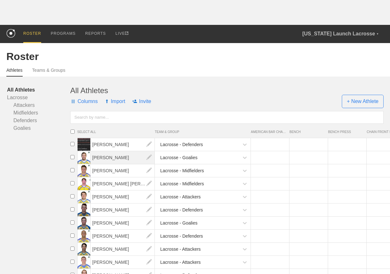
scroll to position [155, 0]
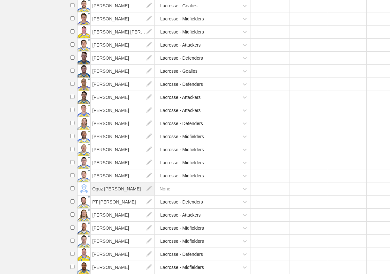
click at [92, 188] on span "Oguz Athlete Yildiz" at bounding box center [123, 189] width 64 height 13
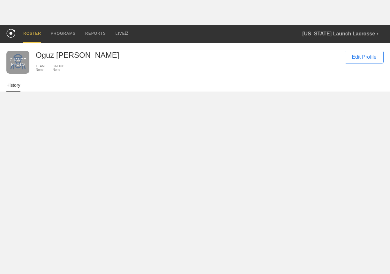
click at [17, 60] on div "CHANGE PHOTO" at bounding box center [18, 62] width 16 height 9
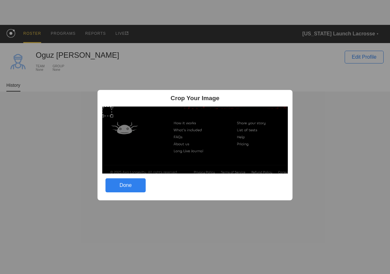
click at [113, 117] on img at bounding box center [196, 139] width 186 height 67
drag, startPoint x: 110, startPoint y: 117, endPoint x: 139, endPoint y: 132, distance: 32.6
click at [139, 132] on img at bounding box center [196, 139] width 186 height 67
click at [123, 131] on div at bounding box center [125, 130] width 29 height 29
click at [126, 186] on div "Done" at bounding box center [126, 186] width 40 height 14
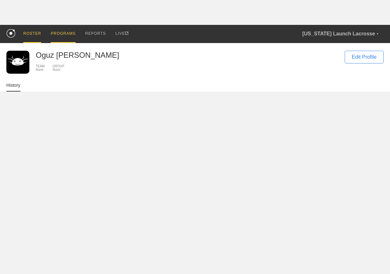
click at [64, 36] on div "PROGRAMS" at bounding box center [63, 34] width 25 height 18
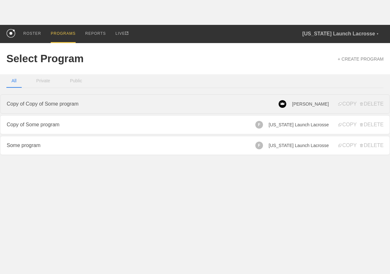
click at [85, 107] on link "Copy of Copy of Some program" at bounding box center [195, 104] width 390 height 19
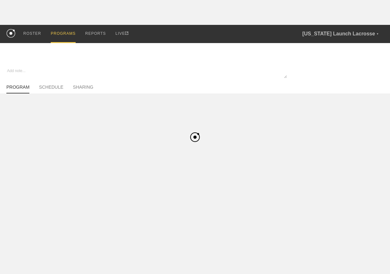
type textarea "x"
type input "Copy of Copy of Some program"
type textarea "dsfsfsfd"
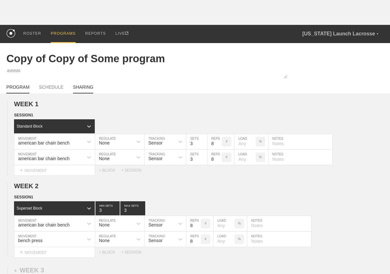
click at [80, 86] on link "SHARING" at bounding box center [83, 89] width 20 height 9
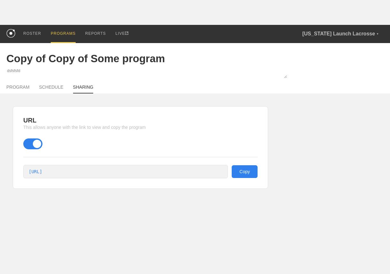
click at [58, 42] on div "PROGRAMS" at bounding box center [63, 34] width 25 height 18
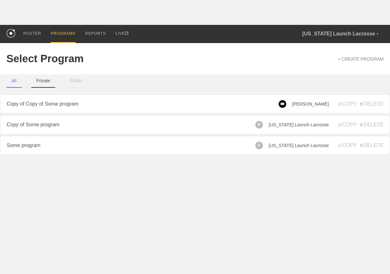
click at [42, 77] on button "Private" at bounding box center [43, 80] width 24 height 13
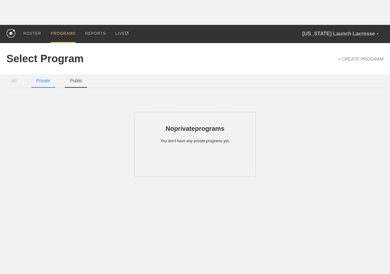
click at [73, 82] on button "Public" at bounding box center [76, 80] width 22 height 13
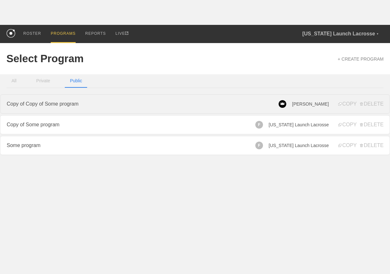
click at [160, 113] on link "Copy of Copy of Some program" at bounding box center [195, 104] width 390 height 19
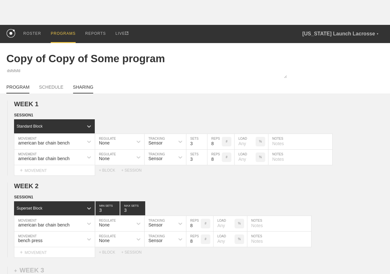
click at [89, 89] on link "SHARING" at bounding box center [83, 89] width 20 height 9
type textarea "x"
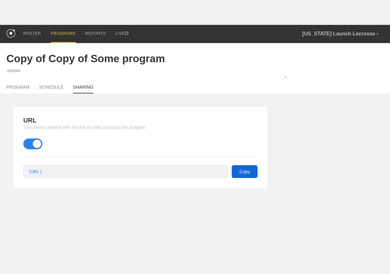
click at [243, 170] on button "Copy" at bounding box center [245, 172] width 26 height 13
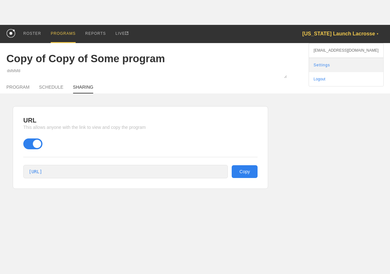
click at [348, 64] on link "Settings" at bounding box center [346, 65] width 74 height 14
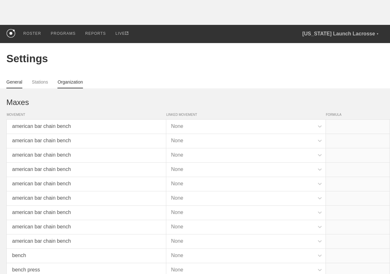
click at [81, 81] on link "Organization" at bounding box center [70, 84] width 25 height 9
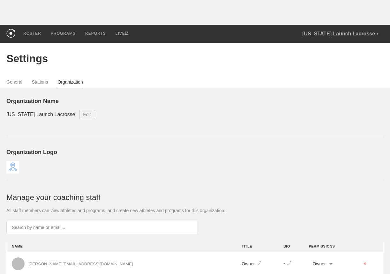
scroll to position [127, 0]
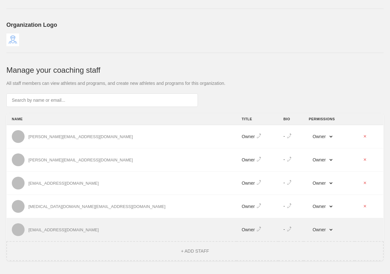
click at [287, 230] on icon at bounding box center [289, 229] width 5 height 5
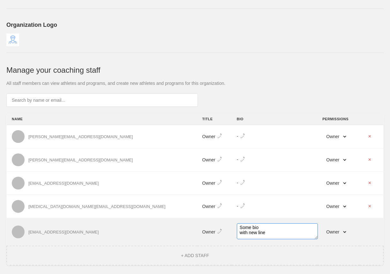
type textarea "Some bio with new lines"
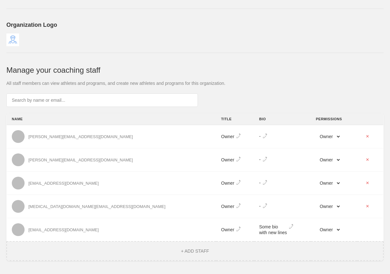
click at [263, 78] on div "Organization Name Florida Launch Lacrosse Edit Organization Logo Manage your co…" at bounding box center [195, 116] width 378 height 291
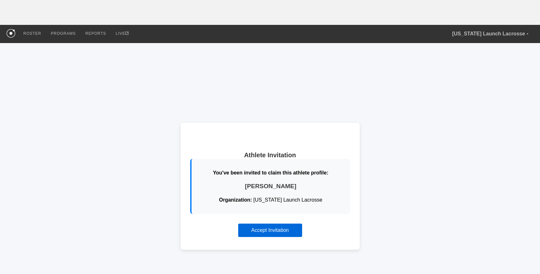
click at [269, 232] on button "Accept Invitation" at bounding box center [270, 230] width 64 height 13
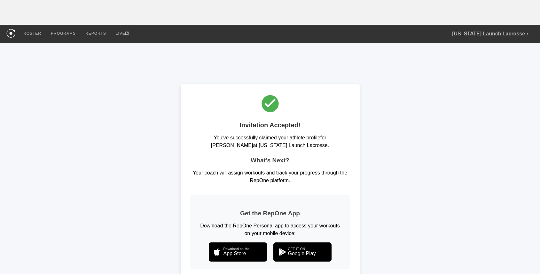
scroll to position [45, 0]
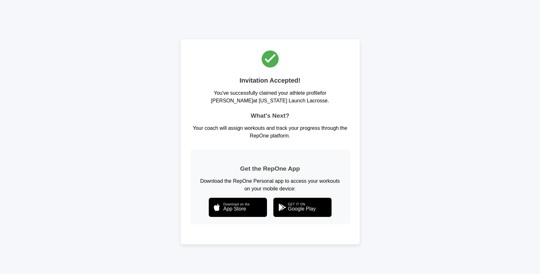
click at [140, 104] on div "Invitation Accepted! You've successfully claimed your athlete profile for Oguz …" at bounding box center [270, 141] width 540 height 287
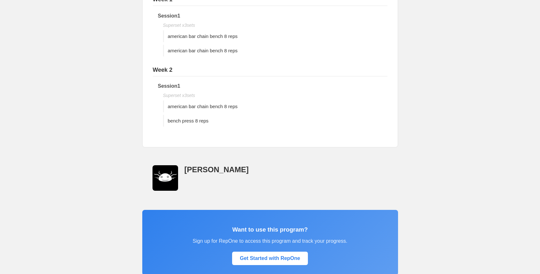
scroll to position [205, 0]
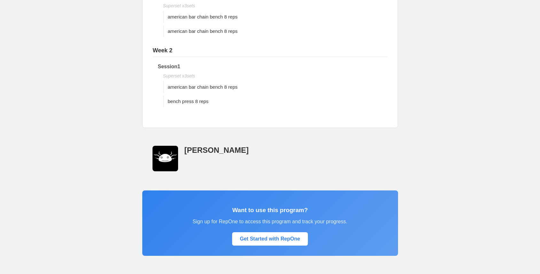
scroll to position [245, 0]
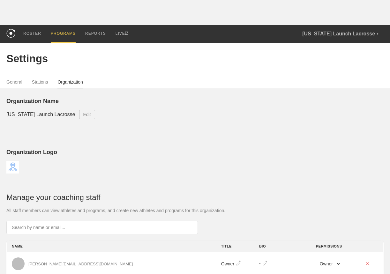
click at [64, 31] on div "PROGRAMS" at bounding box center [63, 34] width 25 height 18
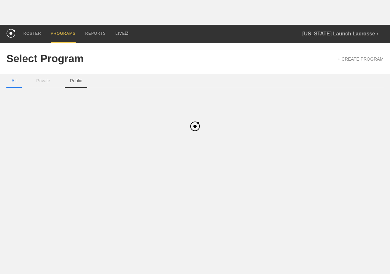
click at [72, 83] on button "Public" at bounding box center [76, 80] width 22 height 13
click at [12, 78] on button "All" at bounding box center [13, 80] width 15 height 13
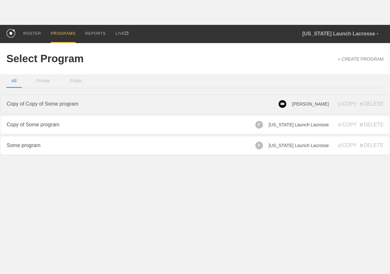
click at [69, 105] on link "Copy of Copy of Some program" at bounding box center [195, 104] width 390 height 19
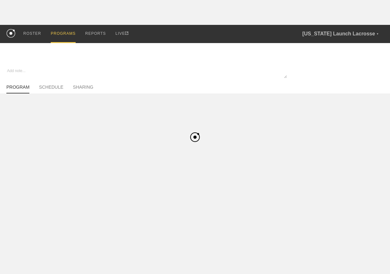
type textarea "x"
type input "Copy of Copy of Some program"
type textarea "dsfsfsfd"
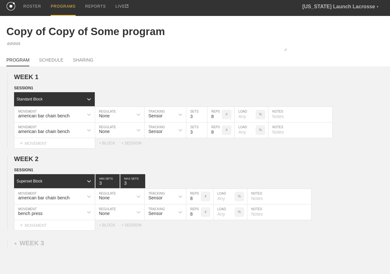
scroll to position [28, 0]
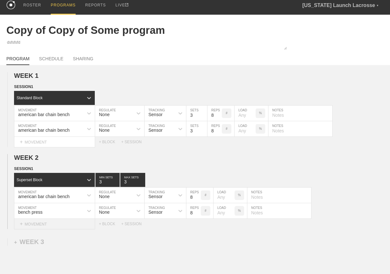
click at [26, 223] on div "+ MOVEMENT" at bounding box center [54, 224] width 81 height 11
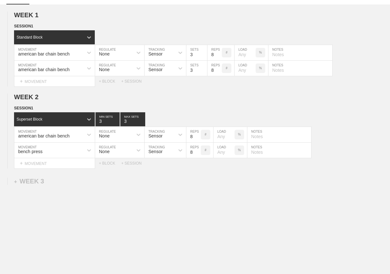
click at [135, 210] on div "WEEK 1 DUPLICATE DELETE SESSION 1 Standard Block DUPLICATE INSERT MOVEMENT AFTE…" at bounding box center [195, 142] width 390 height 277
click at [7, 159] on circle at bounding box center [7, 157] width 7 height 7
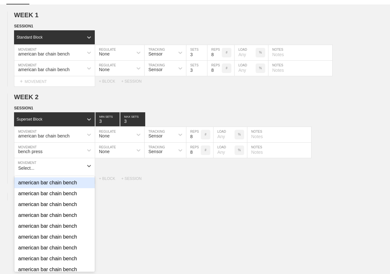
click at [110, 193] on div "WEEK 1 DUPLICATE DELETE SESSION 1 Standard Block DUPLICATE INSERT MOVEMENT AFTE…" at bounding box center [195, 150] width 390 height 292
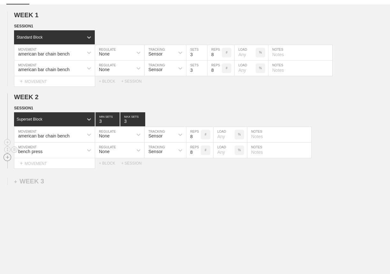
click at [9, 158] on circle at bounding box center [7, 157] width 7 height 7
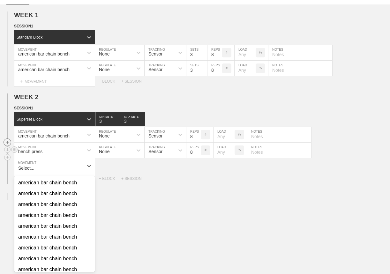
click at [6, 141] on circle at bounding box center [7, 142] width 7 height 7
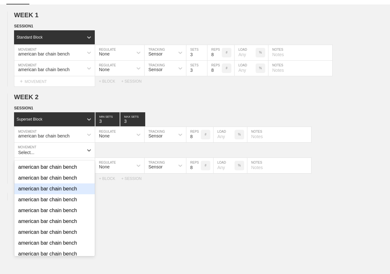
click at [147, 224] on div "WEEK 1 DUPLICATE DELETE SESSION 1 Standard Block DUPLICATE INSERT MOVEMENT AFTE…" at bounding box center [195, 150] width 390 height 292
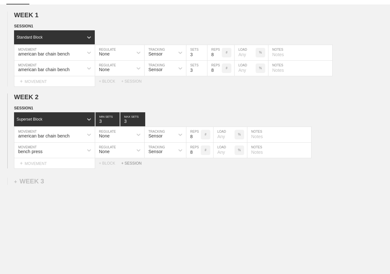
click at [130, 162] on div "+ SESSION" at bounding box center [134, 163] width 26 height 4
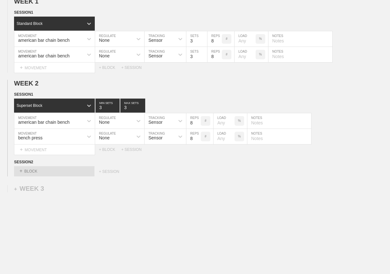
scroll to position [114, 0]
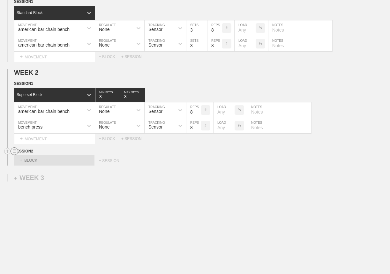
click at [13, 151] on circle at bounding box center [14, 151] width 7 height 7
click at [28, 167] on div "DELETE" at bounding box center [44, 168] width 51 height 10
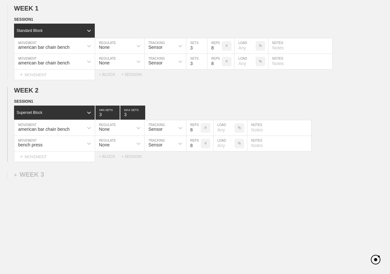
scroll to position [96, 0]
click at [109, 156] on div "+ BLOCK" at bounding box center [110, 157] width 22 height 4
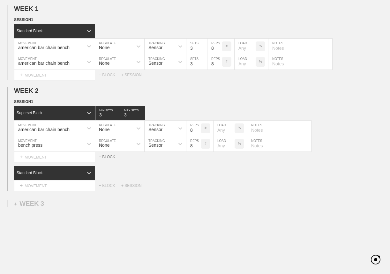
scroll to position [114, 0]
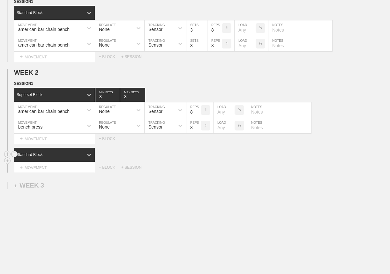
click at [43, 150] on div "Standard Block" at bounding box center [54, 155] width 81 height 14
click at [125, 182] on div "WEEK 1 DUPLICATE DELETE SESSION 1 Standard Block DUPLICATE INSERT MOVEMENT AFTE…" at bounding box center [195, 132] width 390 height 305
click at [60, 165] on div "+ MOVEMENT" at bounding box center [54, 168] width 81 height 11
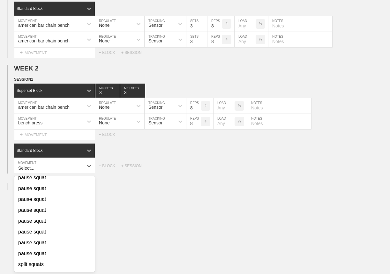
scroll to position [548, 0]
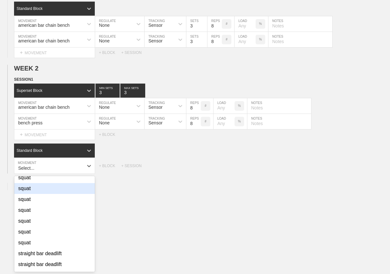
click at [56, 216] on div "squat" at bounding box center [54, 210] width 81 height 11
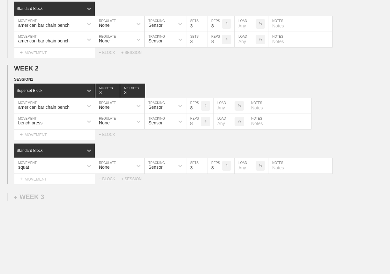
click at [170, 209] on div "WEEK 1 DUPLICATE DELETE SESSION 1 Standard Block DUPLICATE INSERT MOVEMENT AFTE…" at bounding box center [195, 136] width 390 height 321
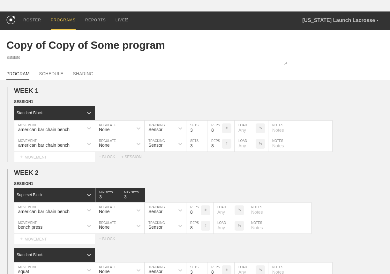
scroll to position [0, 0]
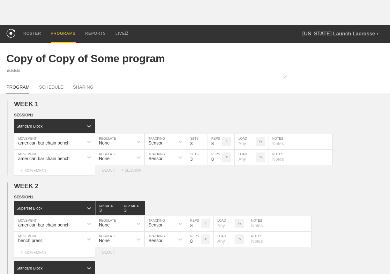
click at [62, 34] on div "PROGRAMS" at bounding box center [63, 34] width 25 height 18
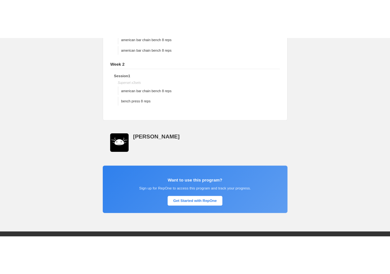
scroll to position [231, 0]
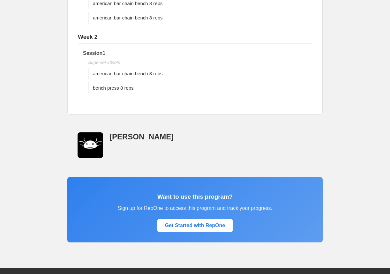
click at [355, 159] on div "Copy of Copy of Some program Public Training Program Powered by RepOne About Th…" at bounding box center [195, 50] width 390 height 477
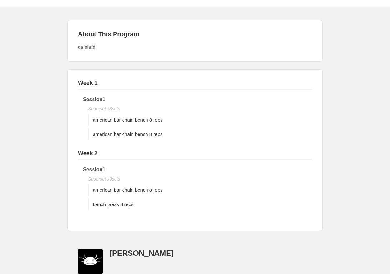
scroll to position [43, 0]
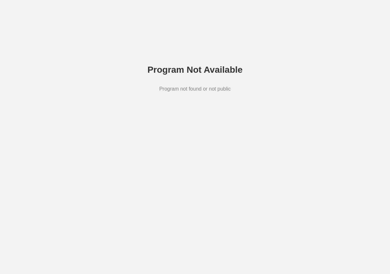
scroll to position [43, 0]
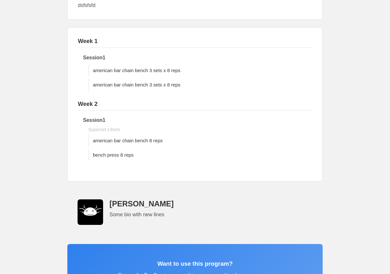
scroll to position [109, 0]
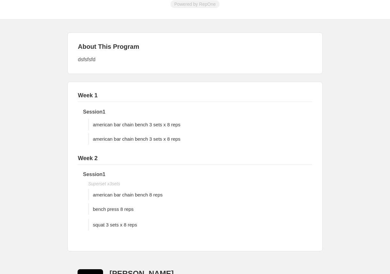
scroll to position [89, 0]
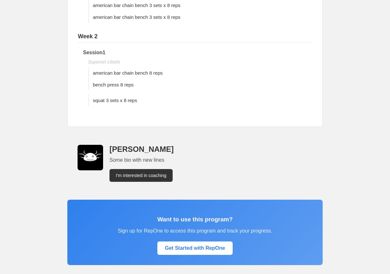
scroll to position [224, 0]
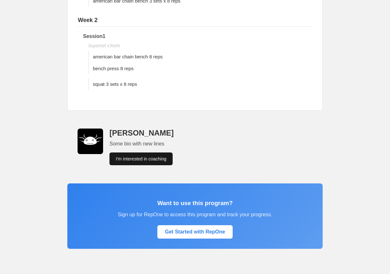
click at [138, 159] on link "I'm interested in coaching" at bounding box center [141, 159] width 63 height 13
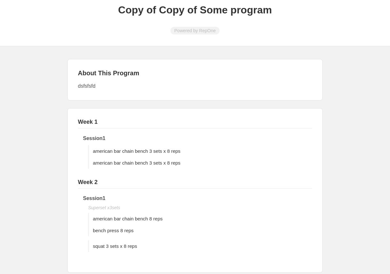
scroll to position [57, 0]
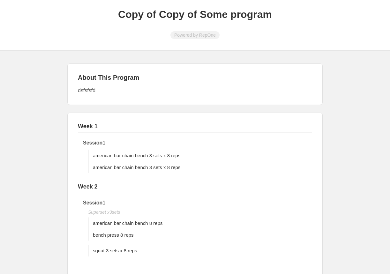
click at [112, 77] on h2 "About This Program" at bounding box center [195, 77] width 235 height 7
copy h2 "About This Program"
click at [58, 118] on div "Copy of Copy of Some program Powered by RepOne About This Program dsfsfsfd Week…" at bounding box center [195, 224] width 390 height 476
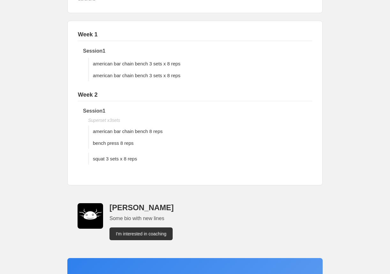
scroll to position [149, 0]
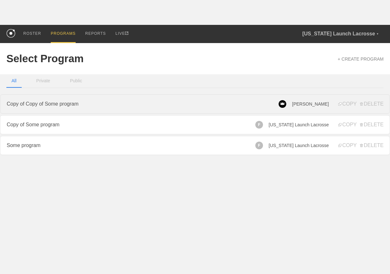
click at [51, 103] on link "Copy of Copy of Some program" at bounding box center [195, 104] width 390 height 19
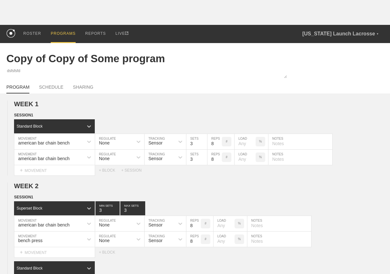
click at [59, 35] on div "PROGRAMS" at bounding box center [63, 34] width 25 height 18
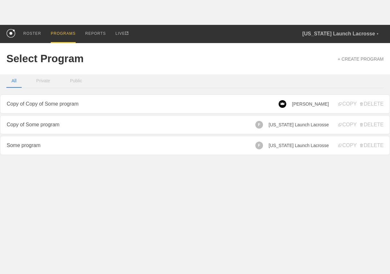
click at [173, 157] on html "ROSTER PROGRAMS REPORTS LIVE Florida Launch Lacrosse ▼ oguz@getrepone.com Setti…" at bounding box center [195, 78] width 390 height 157
click at [98, 157] on html "ROSTER PROGRAMS REPORTS LIVE Florida Launch Lacrosse ▼ oguz@getrepone.com Setti…" at bounding box center [195, 78] width 390 height 157
click at [46, 77] on button "Private" at bounding box center [43, 80] width 24 height 13
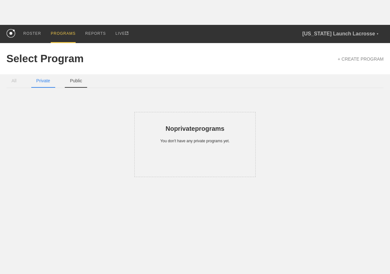
click at [76, 82] on button "Public" at bounding box center [76, 80] width 22 height 13
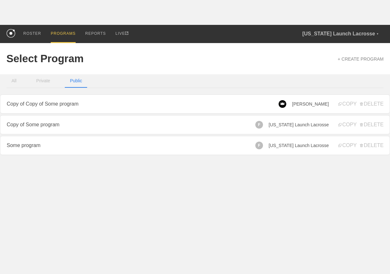
click at [84, 120] on link "Copy of Some program" at bounding box center [195, 124] width 390 height 19
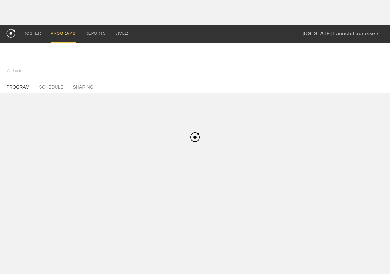
type textarea "x"
type input "Copy of Some program"
type textarea "dsfsfsfd"
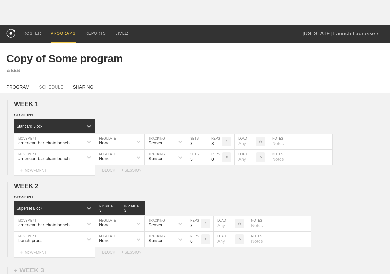
click at [89, 87] on link "SHARING" at bounding box center [83, 89] width 20 height 9
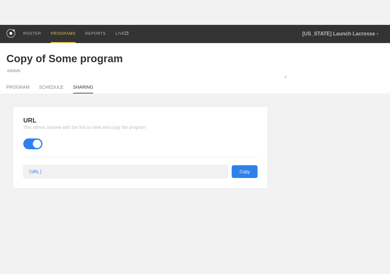
click at [34, 145] on span at bounding box center [32, 144] width 19 height 11
click at [25, 143] on input "checkbox" at bounding box center [25, 143] width 0 height 0
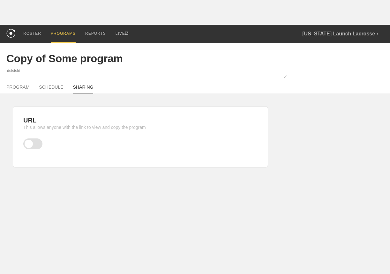
click at [58, 31] on div "PROGRAMS" at bounding box center [63, 34] width 25 height 18
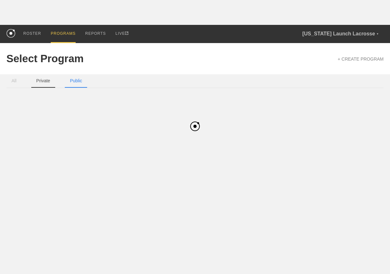
click at [47, 82] on button "Private" at bounding box center [43, 80] width 24 height 13
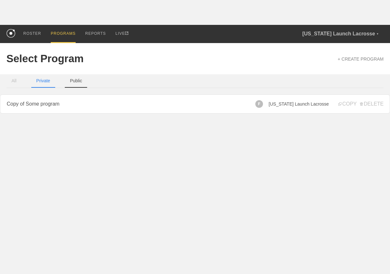
click at [71, 78] on button "Public" at bounding box center [76, 80] width 22 height 13
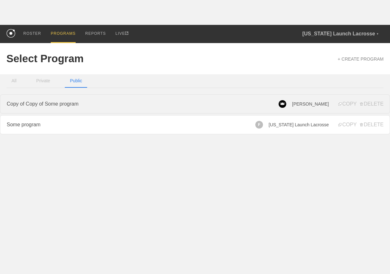
click at [155, 99] on link "Copy of Copy of Some program" at bounding box center [195, 104] width 390 height 19
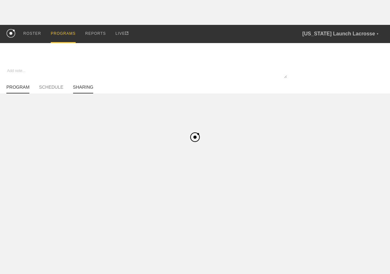
type textarea "x"
type input "Copy of Copy of Some program"
type textarea "dsfsfsfd"
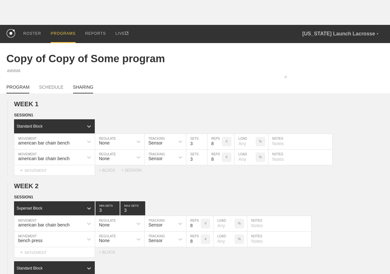
click at [82, 88] on link "SHARING" at bounding box center [83, 89] width 20 height 9
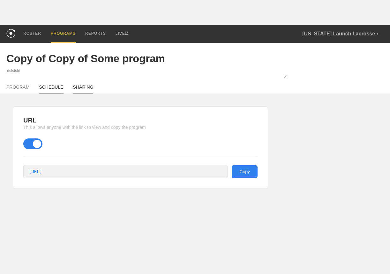
click at [47, 88] on link "SCHEDULE" at bounding box center [51, 89] width 24 height 9
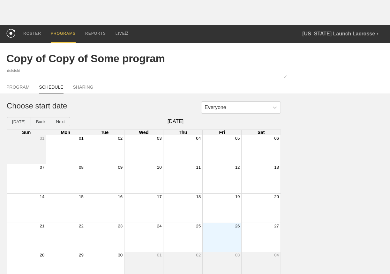
click at [65, 29] on div "PROGRAMS" at bounding box center [63, 34] width 25 height 18
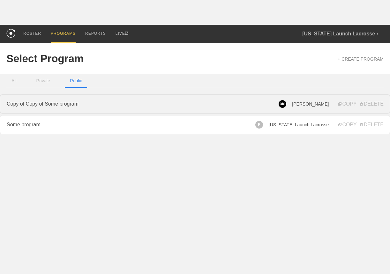
click at [98, 100] on link "Copy of Copy of Some program" at bounding box center [195, 104] width 390 height 19
type textarea "x"
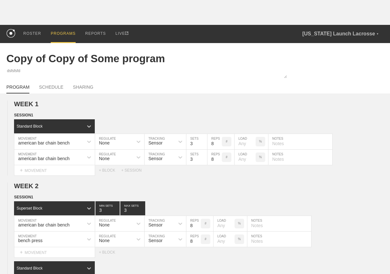
click at [22, 83] on div "PROGRAM SCHEDULE SHARING" at bounding box center [195, 87] width 378 height 14
click at [27, 39] on div "ROSTER" at bounding box center [32, 34] width 18 height 18
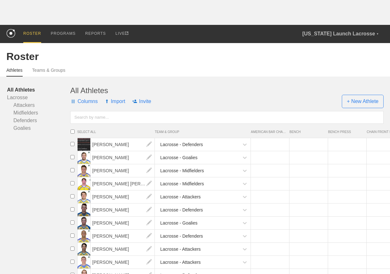
scroll to position [155, 0]
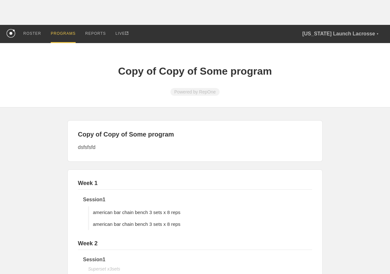
click at [62, 36] on div "PROGRAMS" at bounding box center [63, 34] width 25 height 18
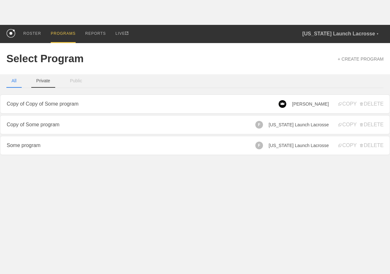
click at [47, 82] on button "Private" at bounding box center [43, 80] width 24 height 13
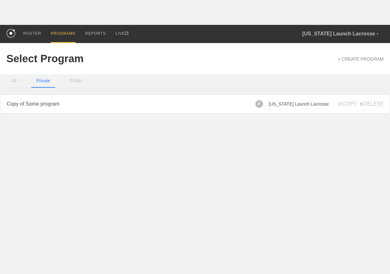
click at [22, 73] on div "Select Program + CREATE PROGRAM" at bounding box center [195, 58] width 378 height 31
click at [71, 82] on button "Public" at bounding box center [76, 80] width 22 height 13
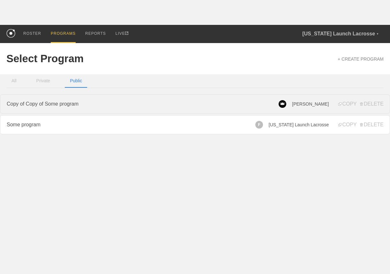
click at [49, 107] on link "Copy of Copy of Some program" at bounding box center [195, 104] width 390 height 19
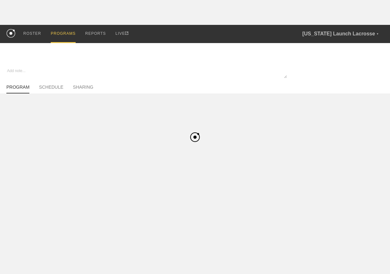
type textarea "x"
type input "Copy of Copy of Some program"
type textarea "dsfsfsfd"
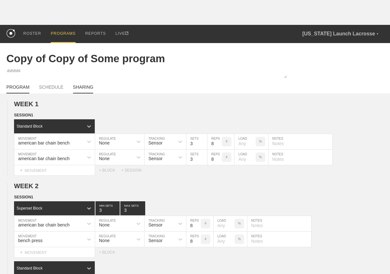
click at [92, 87] on link "SHARING" at bounding box center [83, 89] width 20 height 9
type textarea "x"
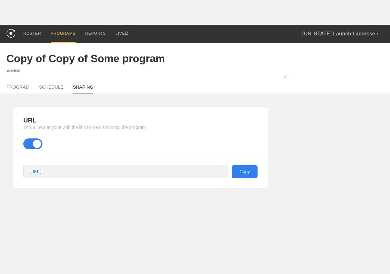
click at [38, 146] on span at bounding box center [32, 144] width 19 height 11
click at [25, 143] on input "checkbox" at bounding box center [25, 143] width 0 height 0
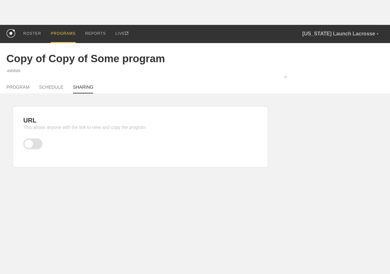
click at [38, 146] on span at bounding box center [32, 144] width 19 height 11
click at [25, 143] on input "checkbox" at bounding box center [25, 143] width 0 height 0
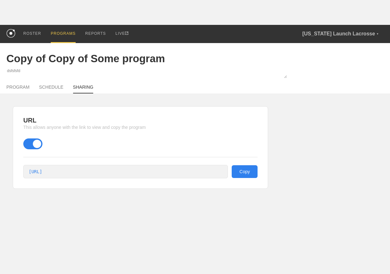
click at [38, 146] on span at bounding box center [32, 144] width 19 height 11
click at [25, 143] on input "checkbox" at bounding box center [25, 143] width 0 height 0
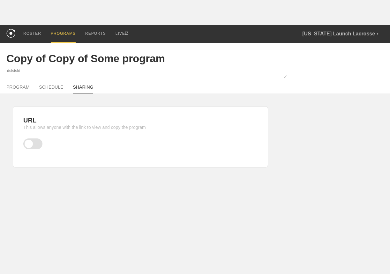
click at [38, 146] on span at bounding box center [32, 144] width 19 height 11
click at [25, 143] on input "checkbox" at bounding box center [25, 143] width 0 height 0
